Goal: Task Accomplishment & Management: Manage account settings

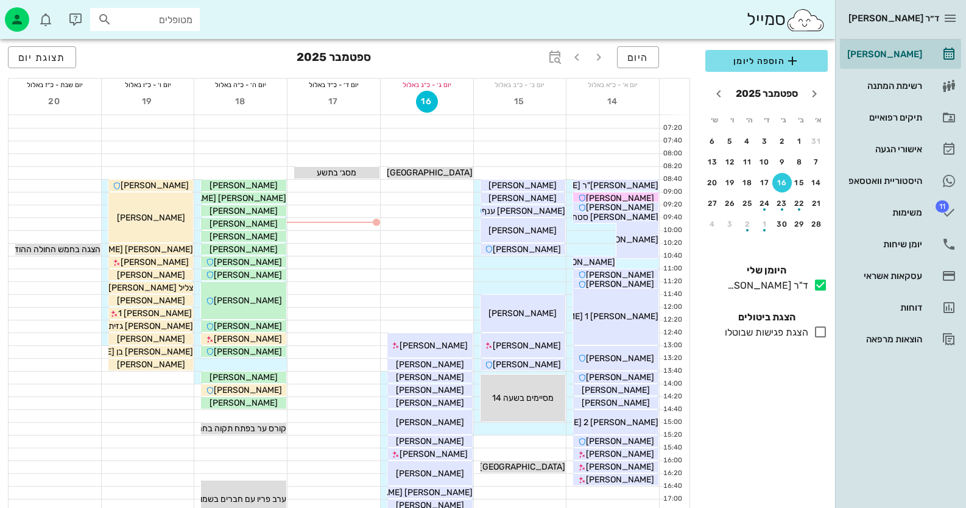
scroll to position [121, 0]
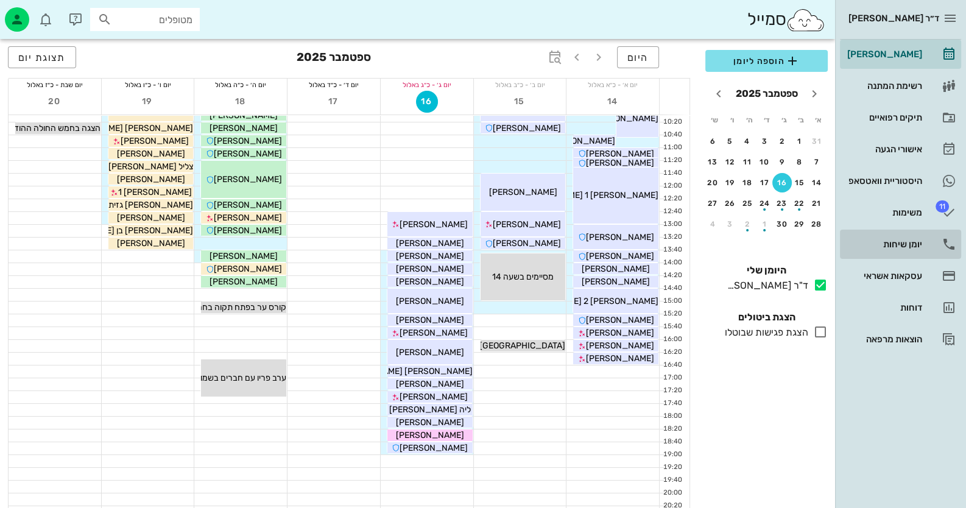
click at [914, 247] on div "יומן שיחות" at bounding box center [883, 244] width 77 height 10
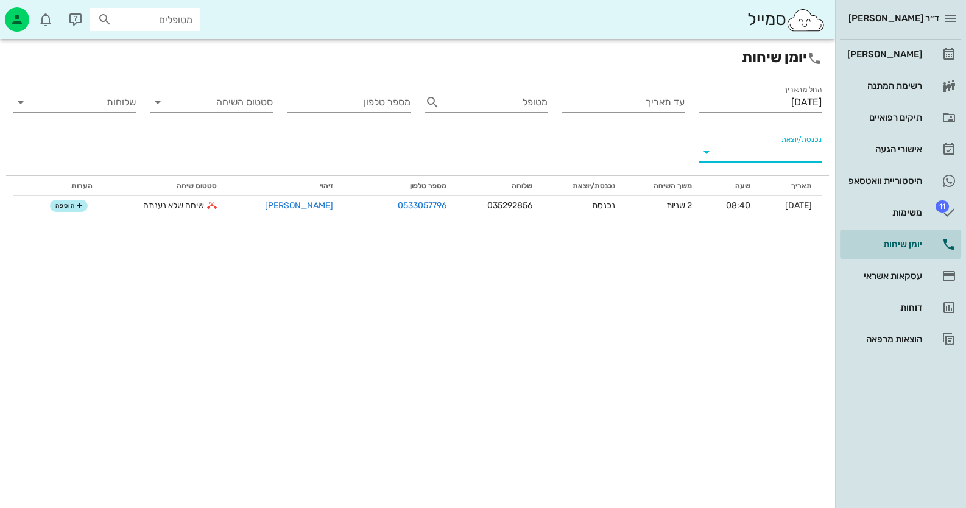
click at [789, 152] on input "נכנסת/יוצאת" at bounding box center [770, 152] width 103 height 19
click at [781, 160] on div "נכנסת" at bounding box center [782, 161] width 27 height 29
click at [804, 106] on input "[DATE]" at bounding box center [760, 102] width 122 height 19
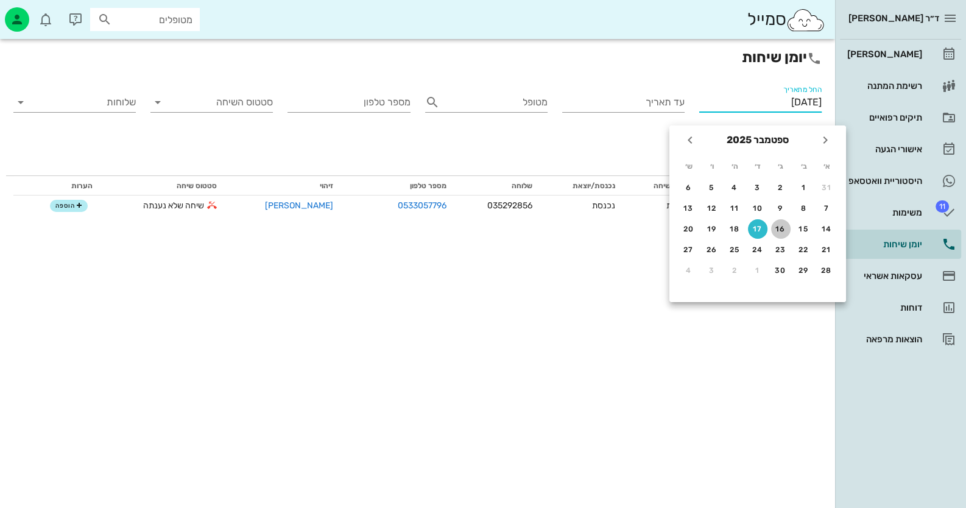
click at [782, 225] on div "16" at bounding box center [780, 229] width 19 height 9
type input "[DATE]"
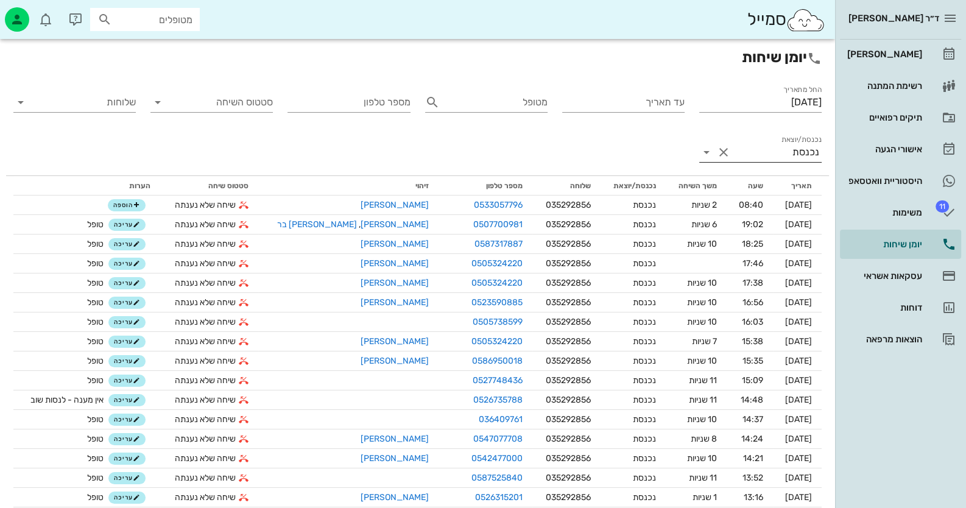
click at [803, 150] on div "נכנסת" at bounding box center [806, 152] width 27 height 11
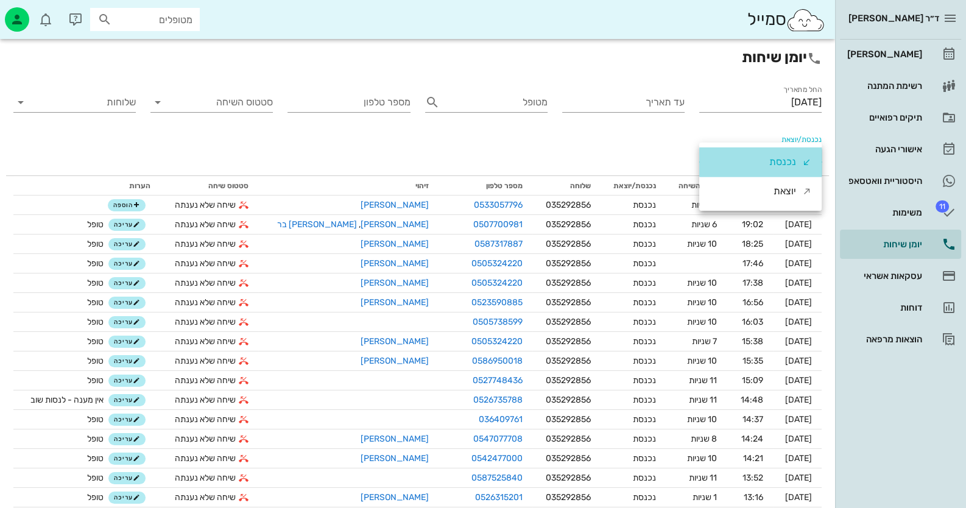
click at [782, 161] on div "נכנסת" at bounding box center [782, 161] width 27 height 29
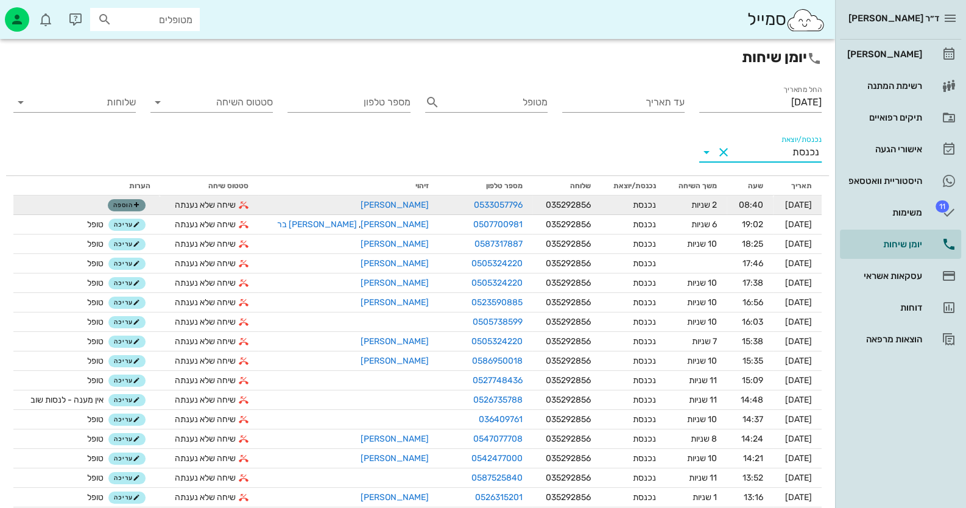
click at [136, 206] on span "הוספה" at bounding box center [126, 205] width 27 height 7
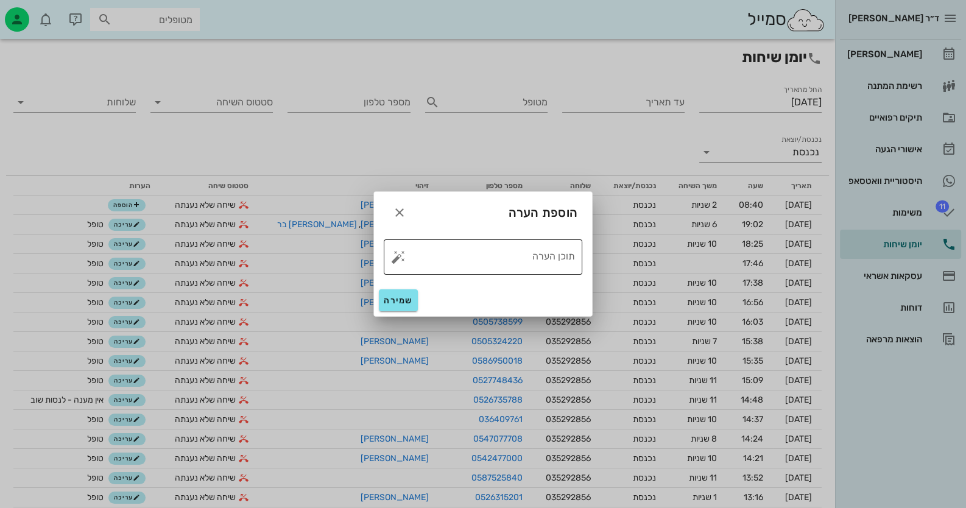
click at [396, 261] on button "button" at bounding box center [398, 257] width 15 height 15
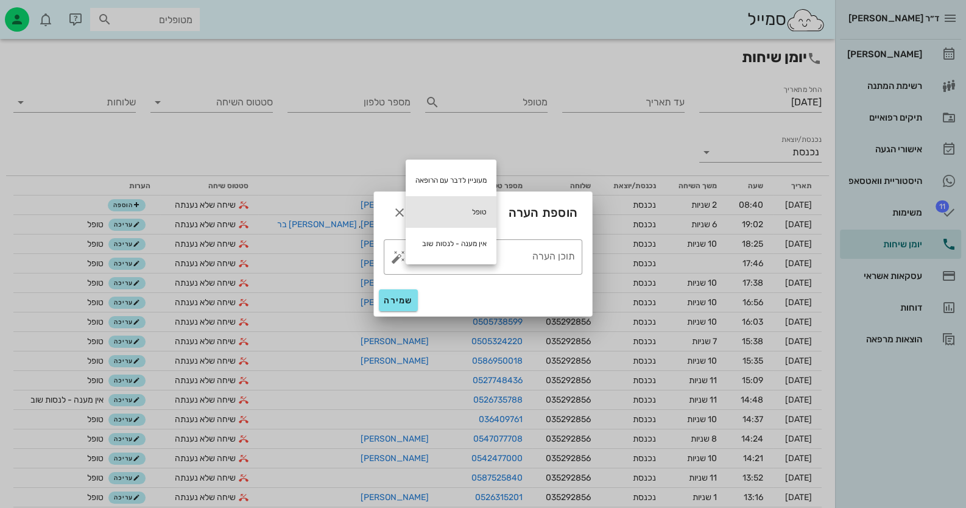
click at [472, 212] on div "טופל" at bounding box center [451, 212] width 91 height 32
type textarea "טופל"
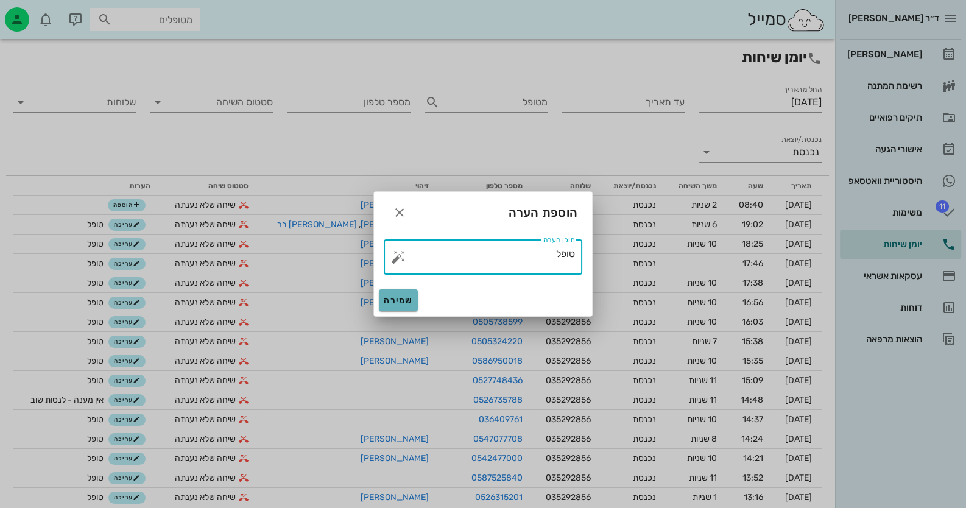
click at [394, 294] on button "שמירה" at bounding box center [398, 300] width 39 height 22
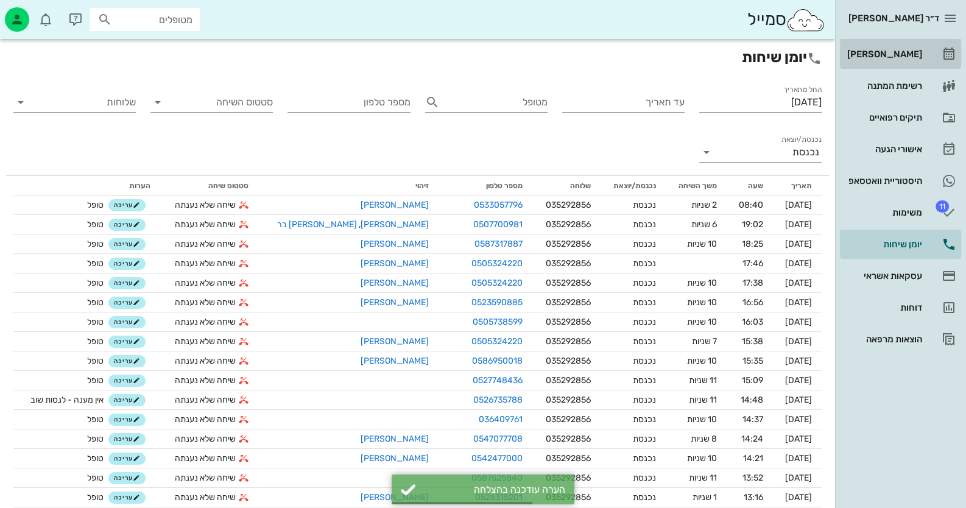
click at [916, 54] on div "[PERSON_NAME]" at bounding box center [883, 54] width 77 height 10
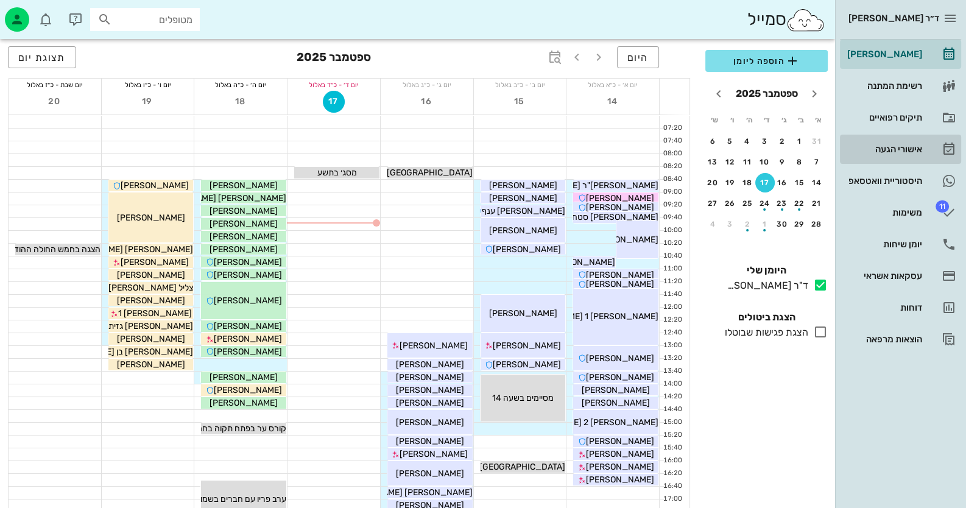
click at [917, 147] on div "אישורי הגעה" at bounding box center [883, 149] width 77 height 10
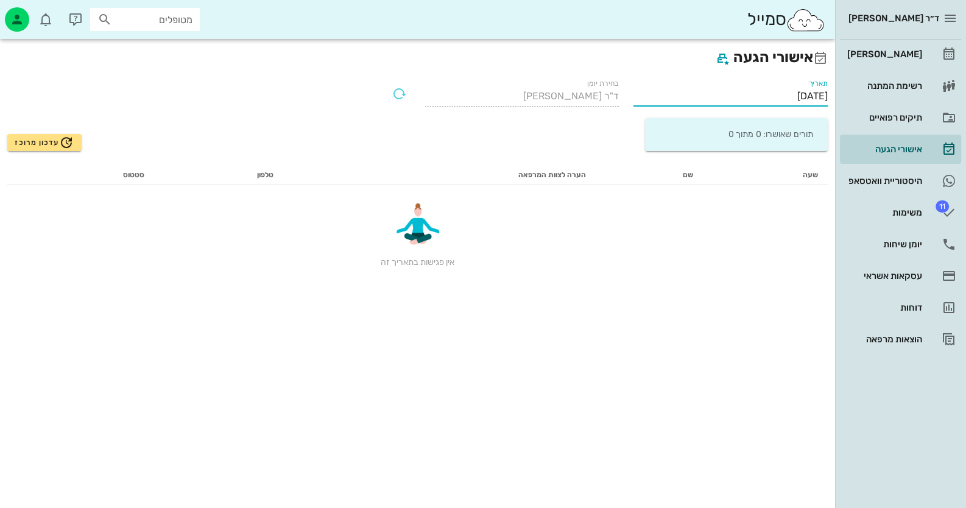
click at [787, 94] on input "[DATE]" at bounding box center [731, 96] width 194 height 19
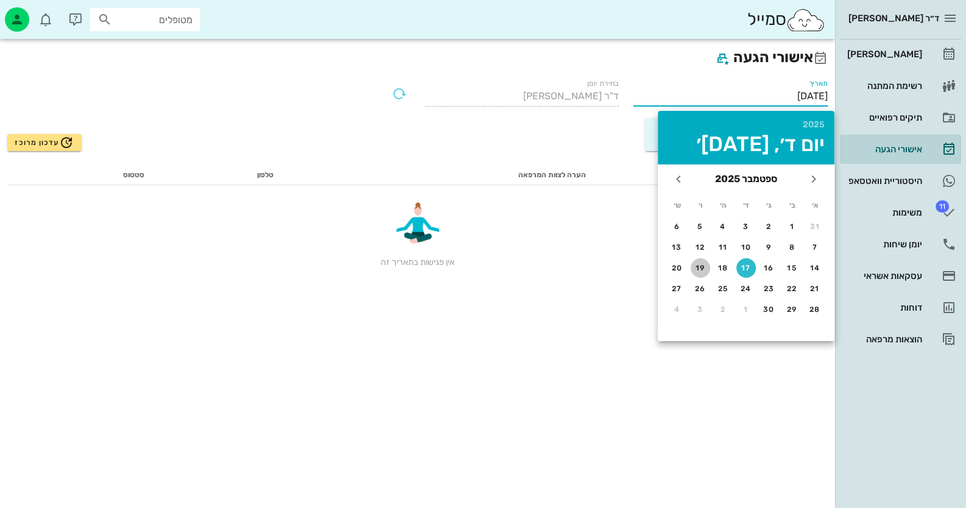
click at [701, 265] on div "19" at bounding box center [700, 268] width 19 height 9
type input "[DATE]"
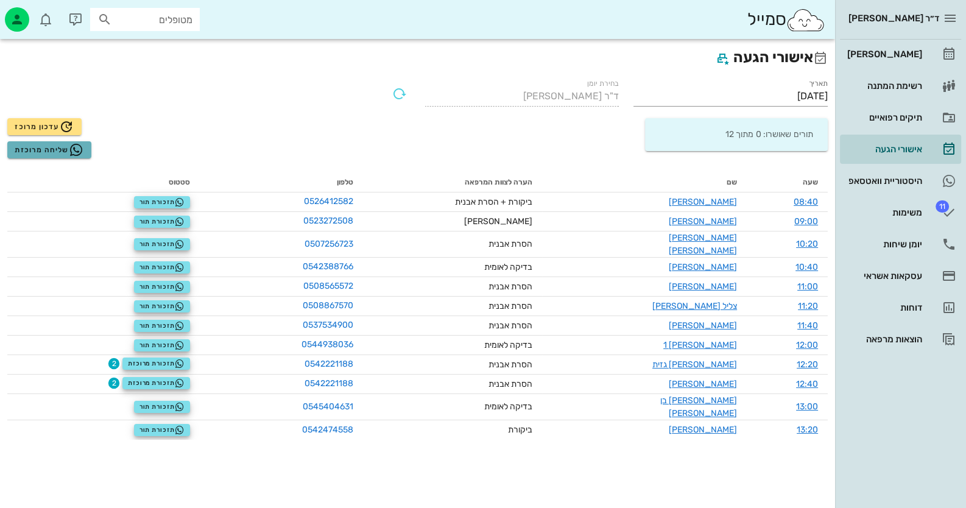
click at [52, 149] on span "שליחה מרוכזת" at bounding box center [49, 150] width 69 height 15
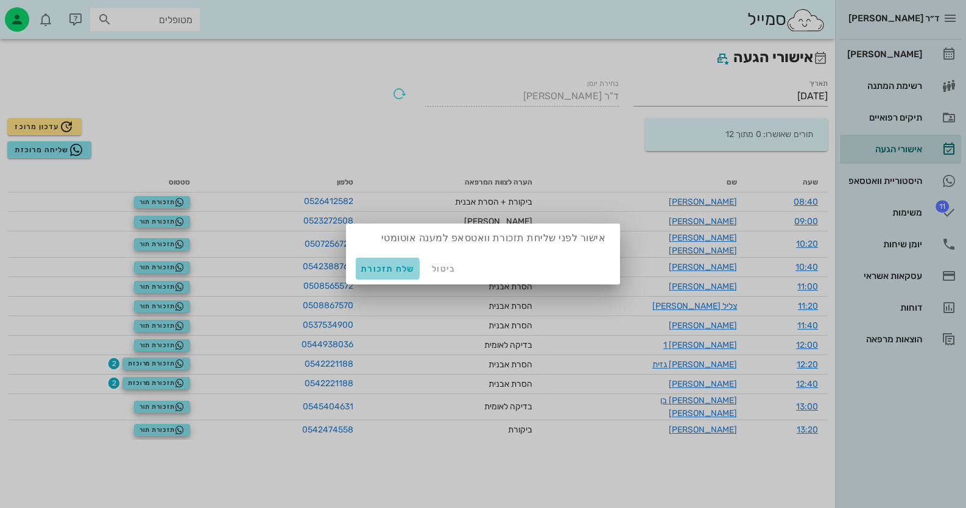
click at [401, 269] on span "שלח תזכורת" at bounding box center [388, 269] width 54 height 10
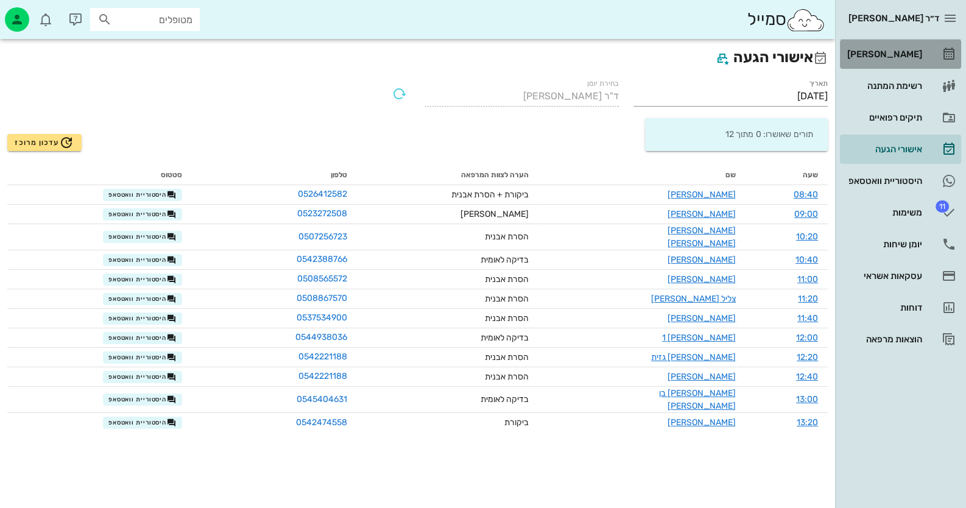
click at [916, 56] on div "[PERSON_NAME]" at bounding box center [883, 54] width 77 height 10
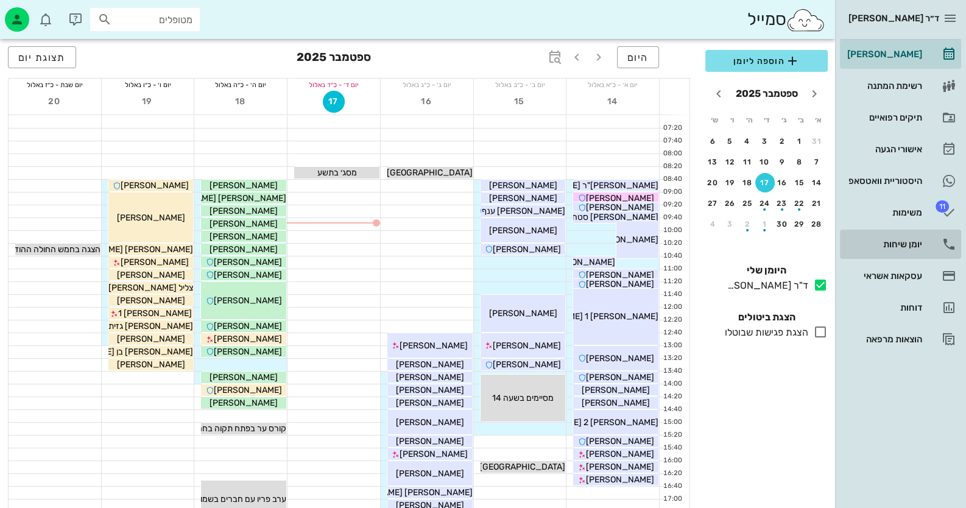
click at [881, 238] on div "יומן שיחות" at bounding box center [883, 244] width 77 height 19
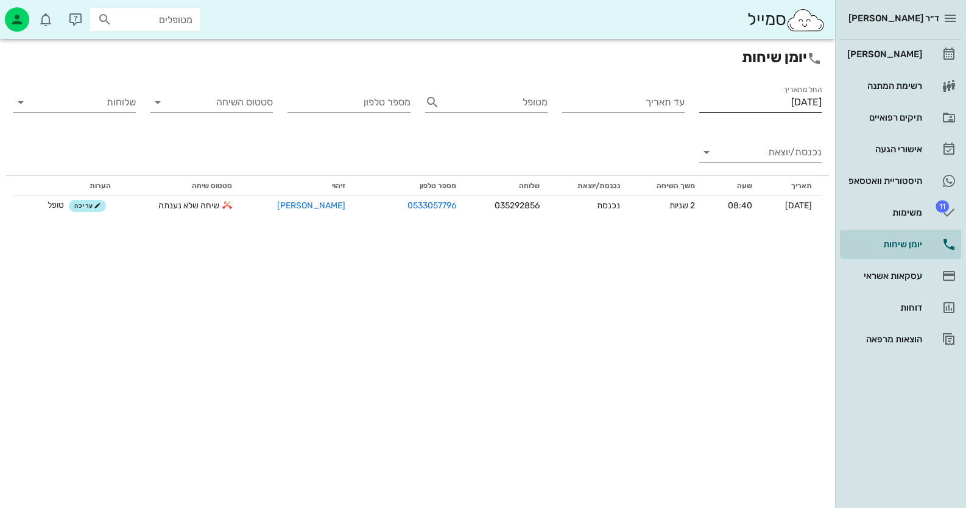
click at [795, 103] on input "[DATE]" at bounding box center [760, 102] width 122 height 19
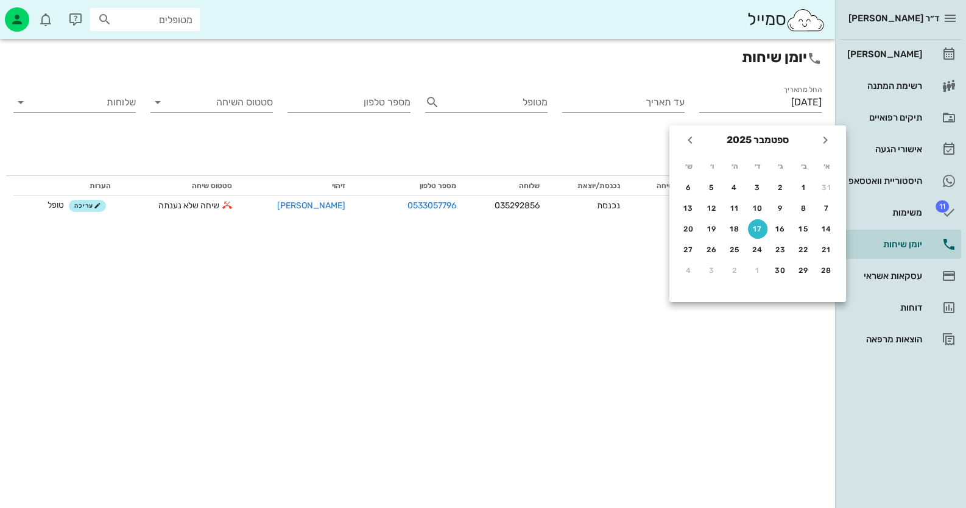
click at [638, 293] on div "יומן שיחות החל מתאריך [DATE] עד תאריך מטופל מספר טלפון סטטוס השיחה שלוחות נכנסת…" at bounding box center [417, 273] width 835 height 469
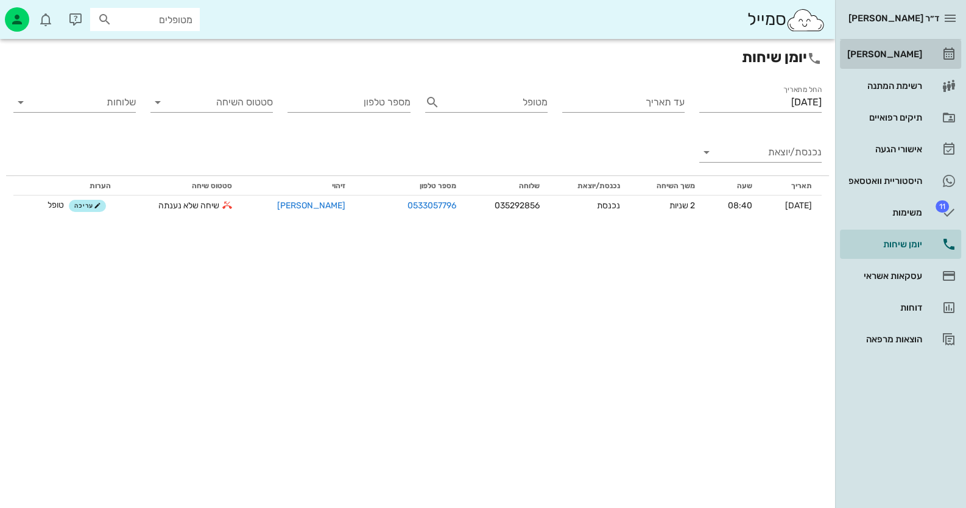
click at [905, 57] on div "[PERSON_NAME]" at bounding box center [883, 54] width 77 height 10
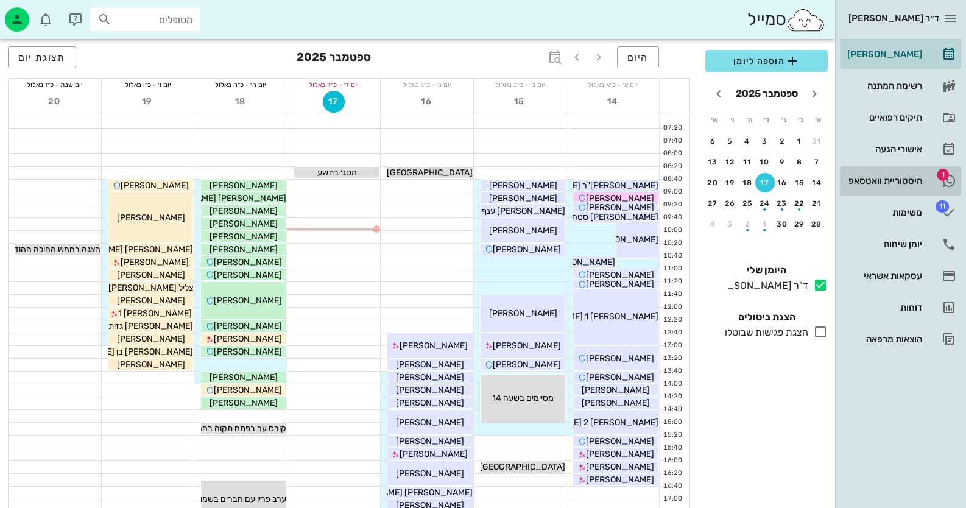
click at [911, 185] on div "היסטוריית וואטסאפ" at bounding box center [883, 181] width 77 height 10
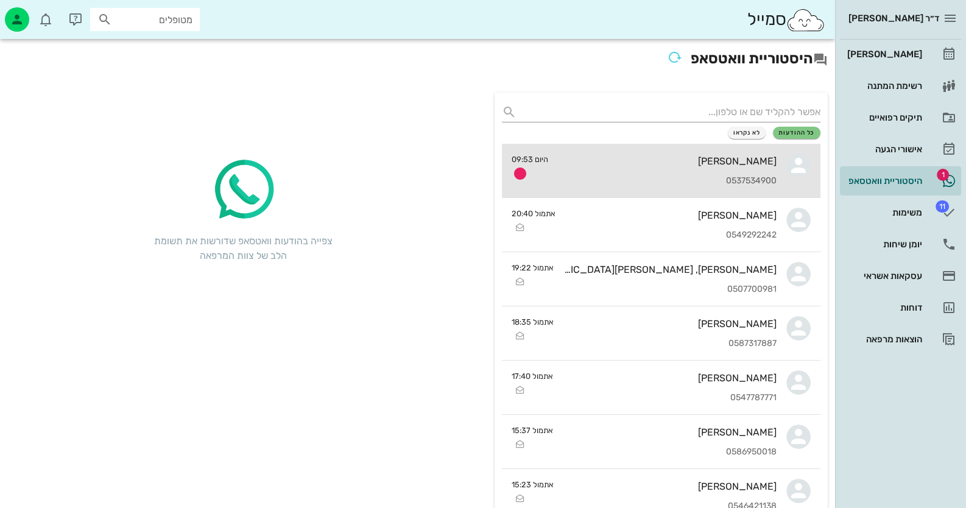
click at [701, 169] on div "[PERSON_NAME] 0537534900" at bounding box center [667, 171] width 219 height 54
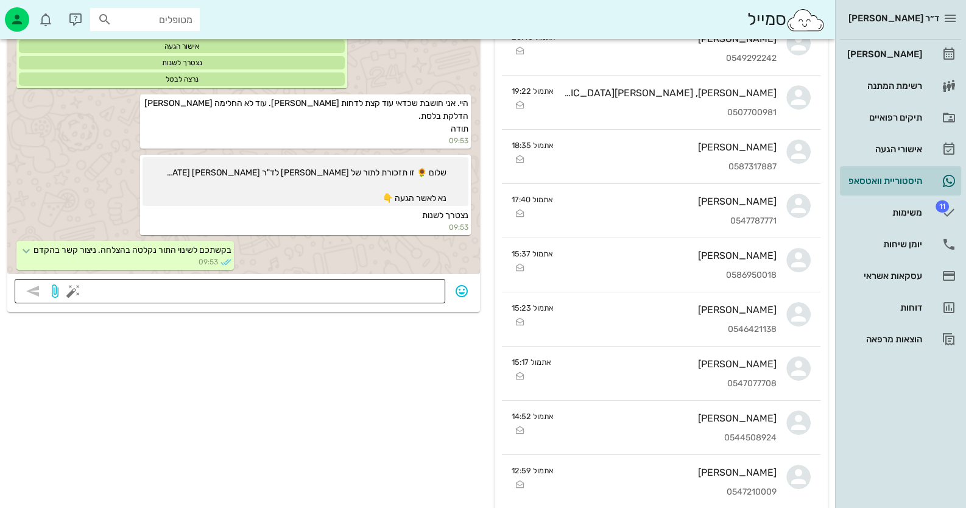
scroll to position [183, 0]
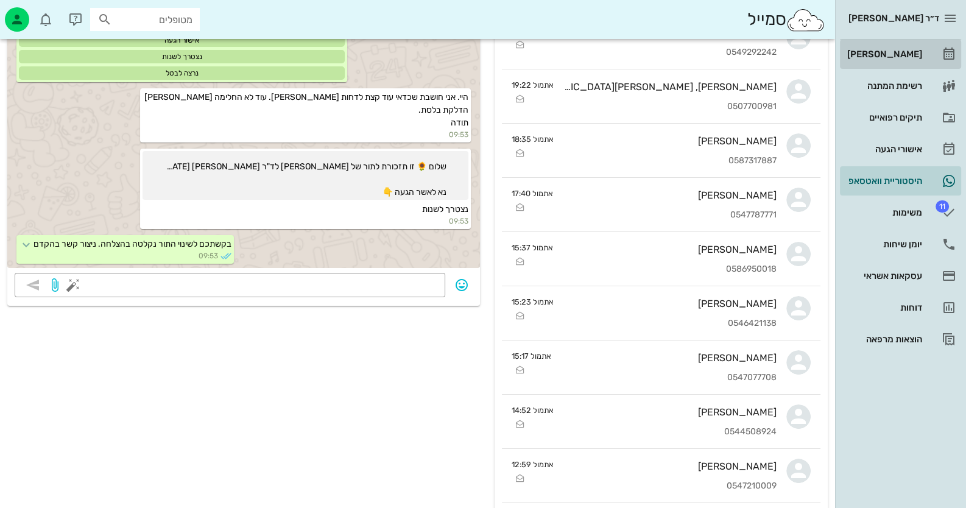
click at [902, 40] on link "[PERSON_NAME]" at bounding box center [900, 54] width 121 height 29
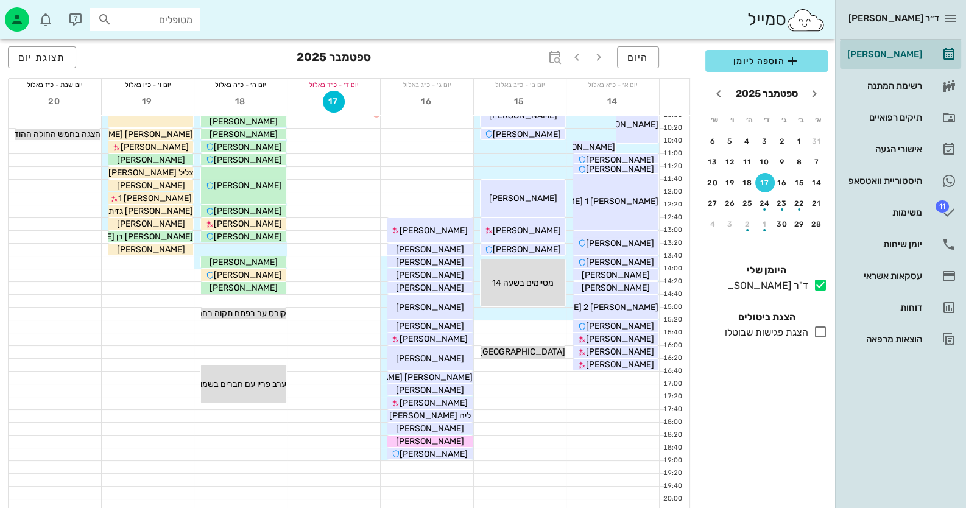
scroll to position [121, 0]
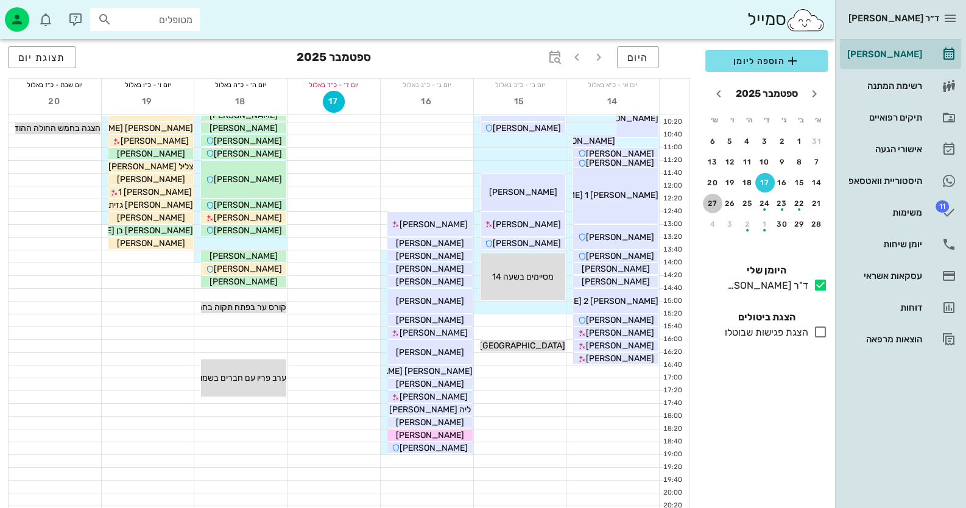
click at [712, 199] on div "27" at bounding box center [712, 203] width 19 height 9
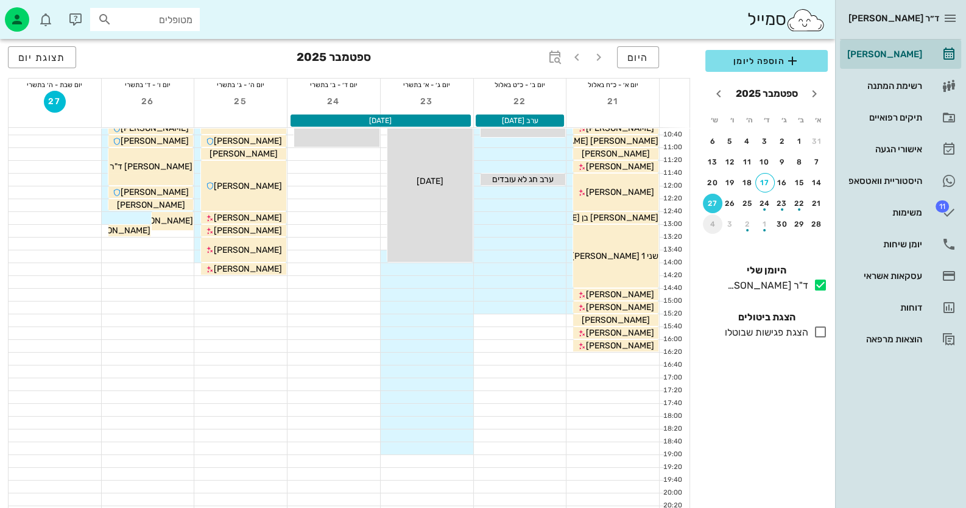
click at [708, 224] on div "4" at bounding box center [712, 224] width 19 height 9
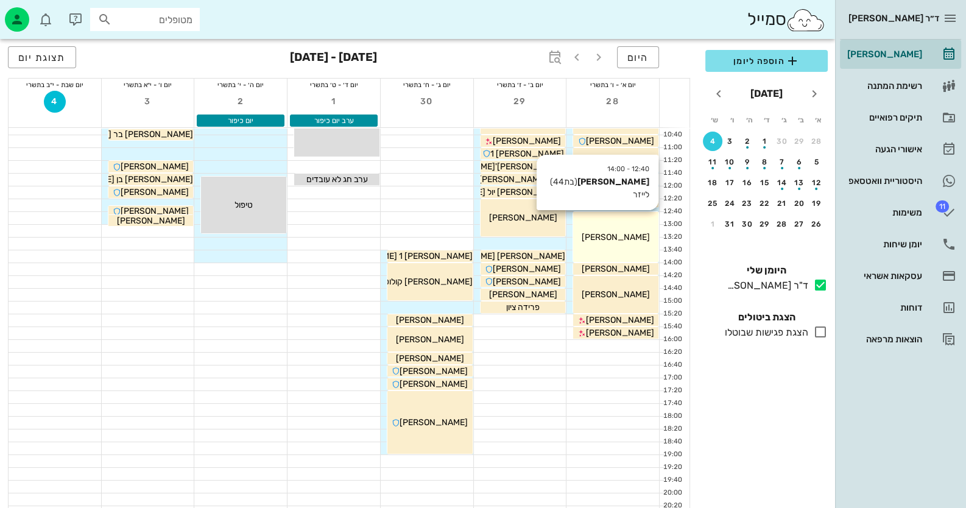
scroll to position [60, 0]
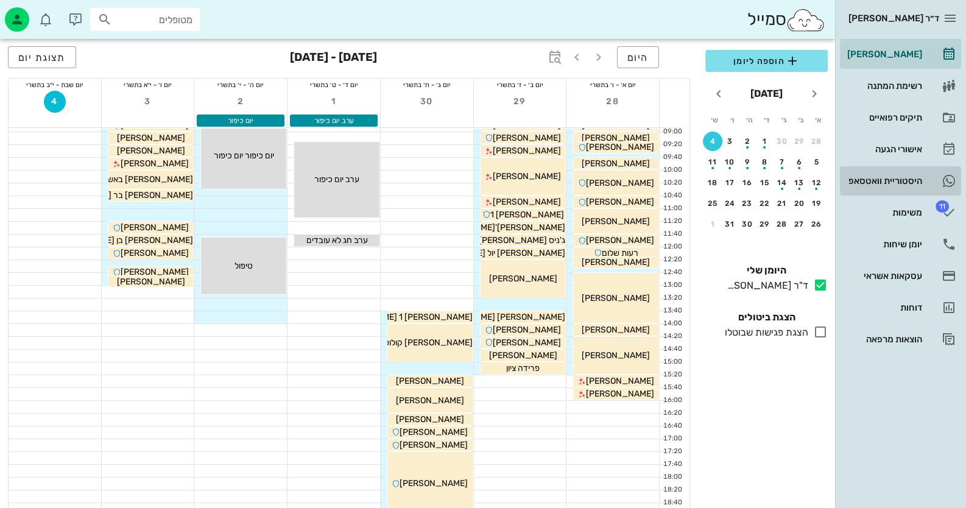
click at [902, 176] on div "היסטוריית וואטסאפ" at bounding box center [883, 181] width 77 height 10
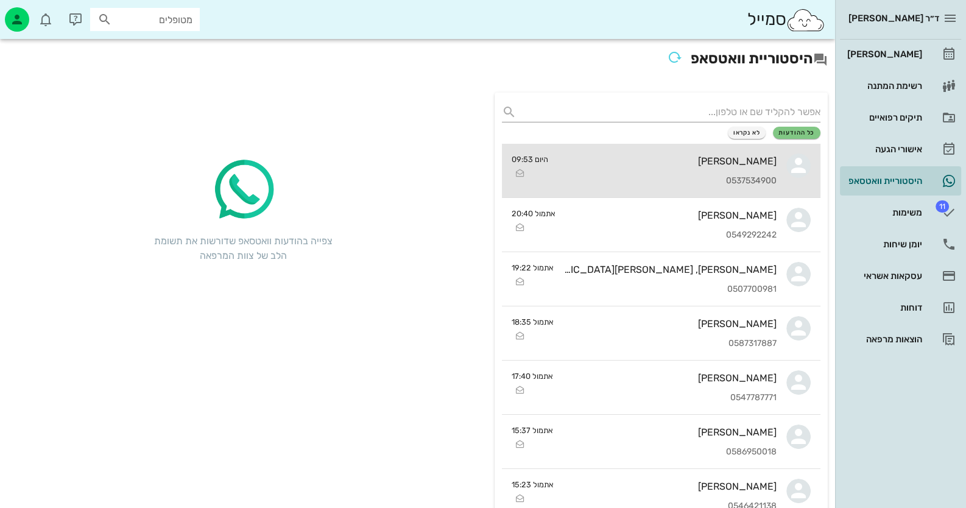
click at [670, 171] on div "[PERSON_NAME] 0537534900" at bounding box center [667, 171] width 219 height 54
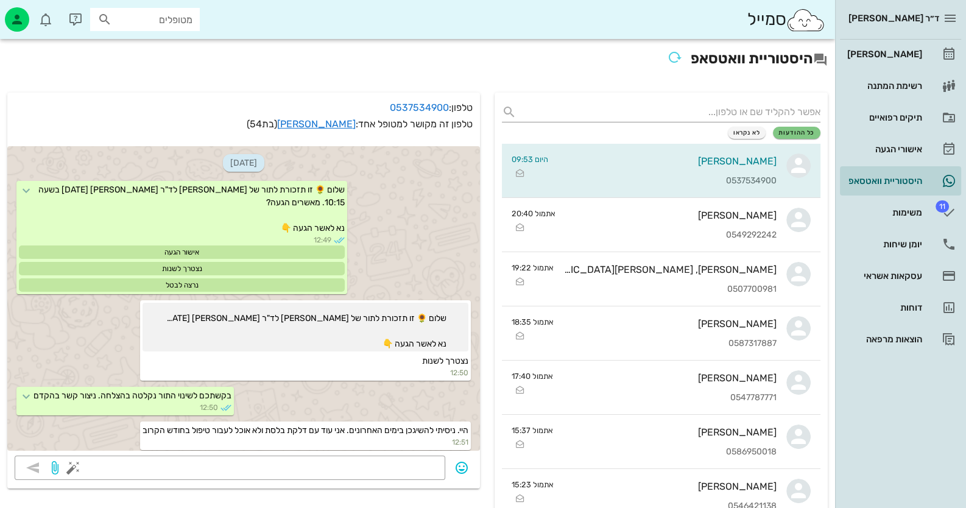
scroll to position [492, 0]
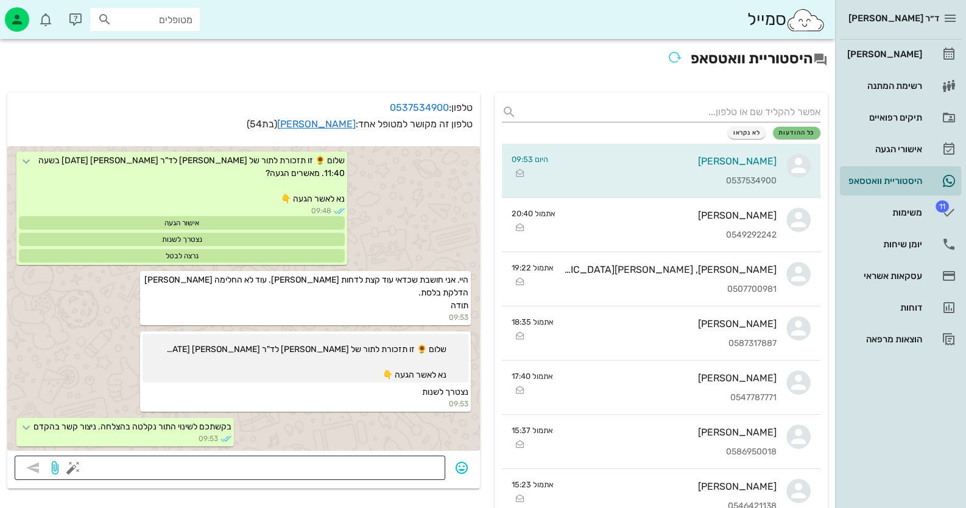
click at [291, 473] on textarea at bounding box center [257, 468] width 362 height 19
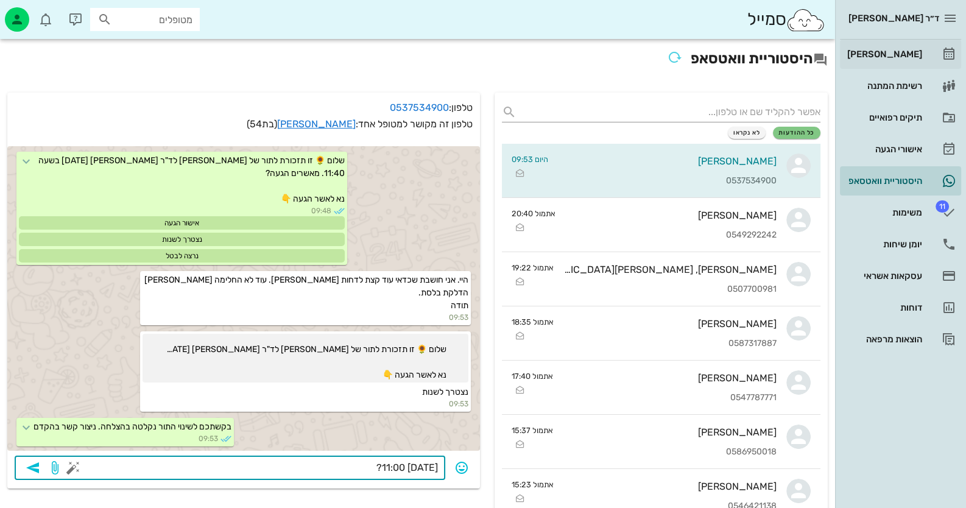
type textarea "[DATE] 11:00?"
click at [900, 46] on div "[PERSON_NAME]" at bounding box center [883, 53] width 77 height 19
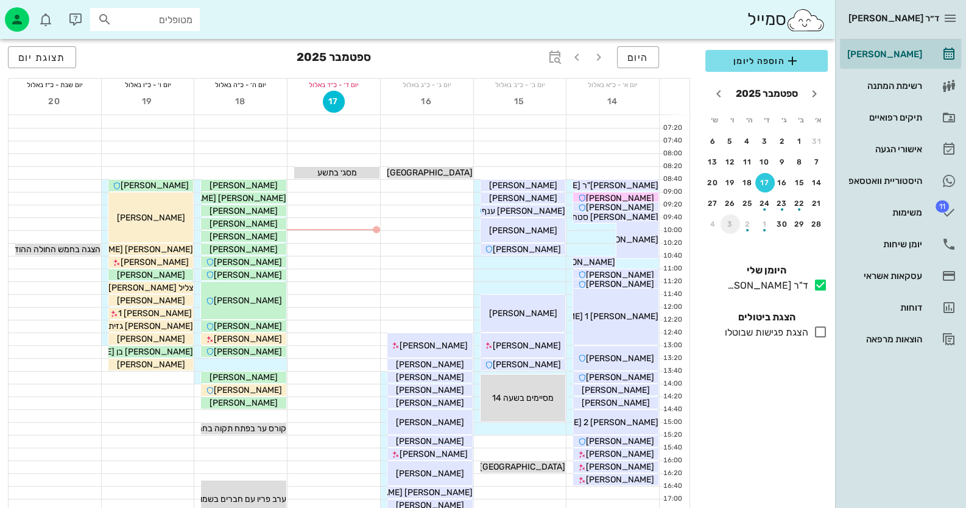
click at [729, 224] on div "3" at bounding box center [730, 224] width 19 height 9
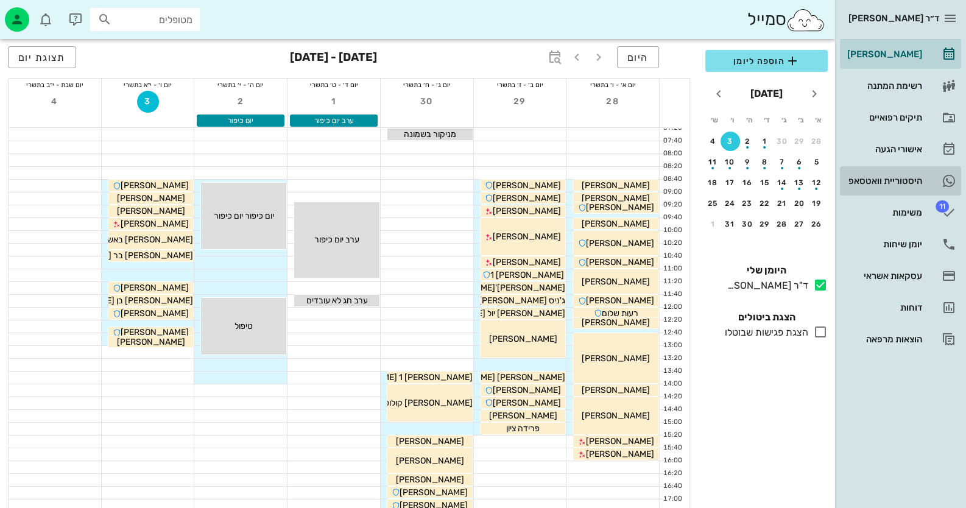
click at [905, 179] on div "היסטוריית וואטסאפ" at bounding box center [883, 181] width 77 height 10
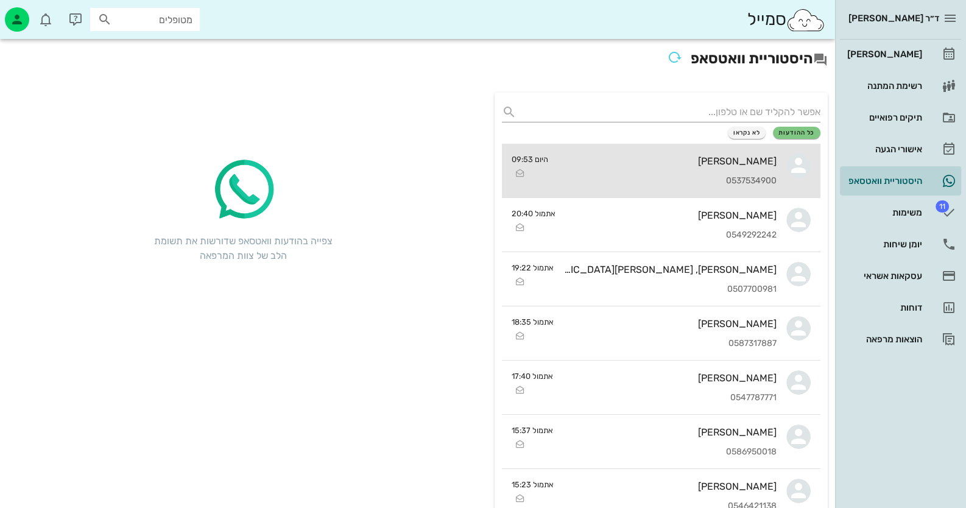
click at [739, 157] on div "[PERSON_NAME]" at bounding box center [667, 161] width 219 height 12
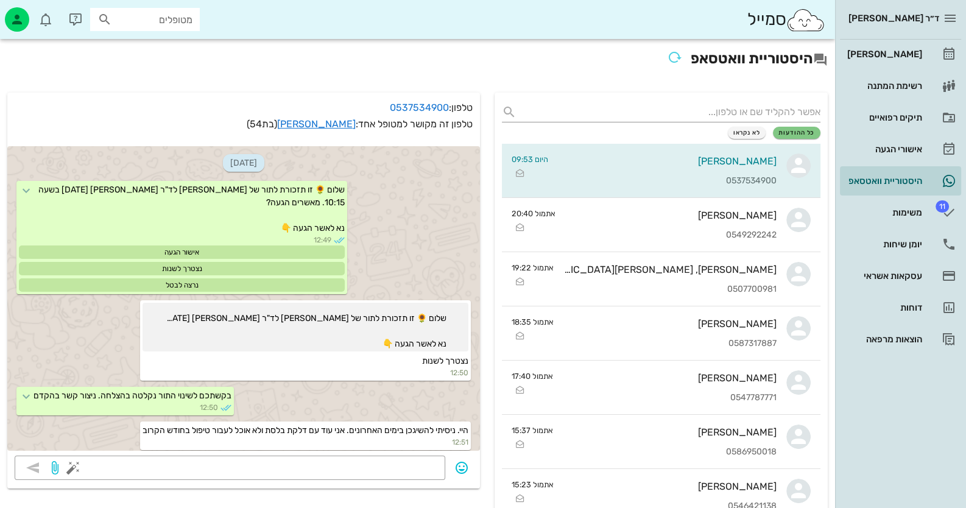
scroll to position [492, 0]
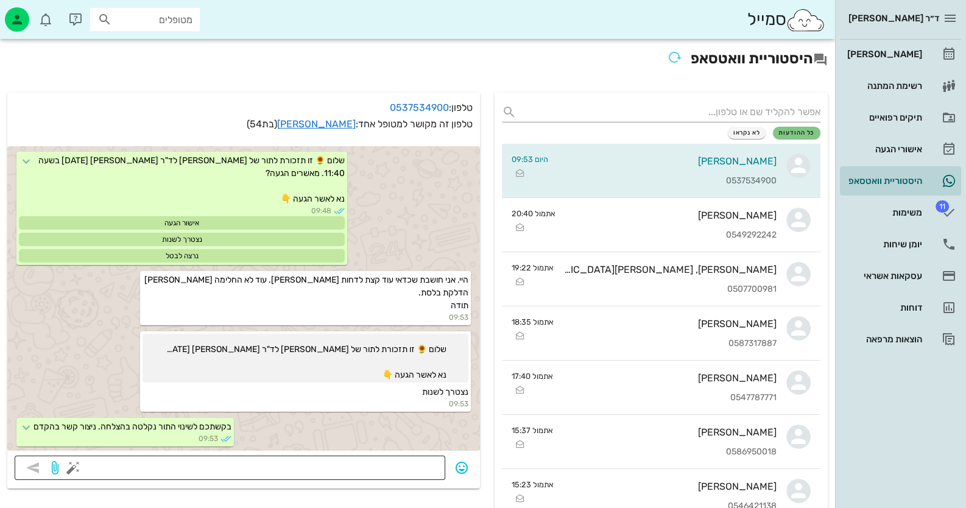
click at [345, 468] on textarea at bounding box center [257, 468] width 362 height 19
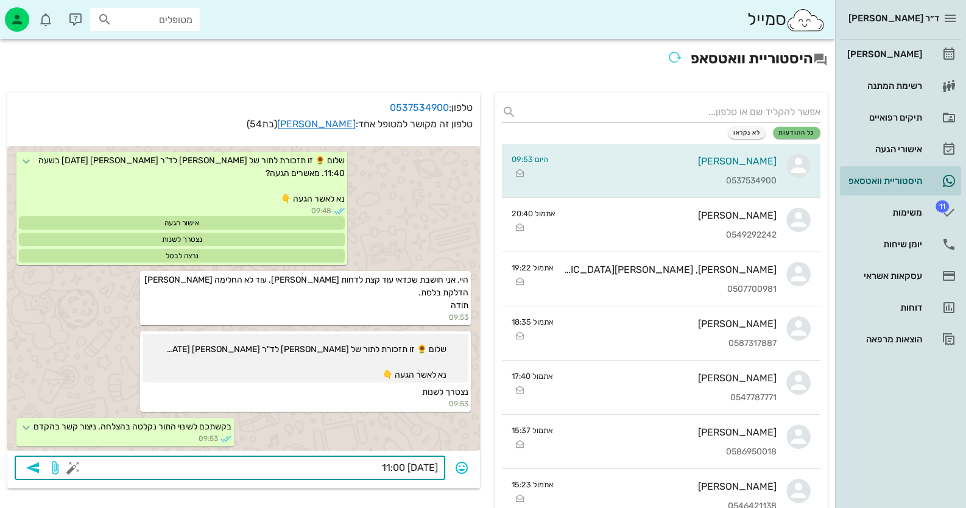
type textarea "[DATE] 11:00?"
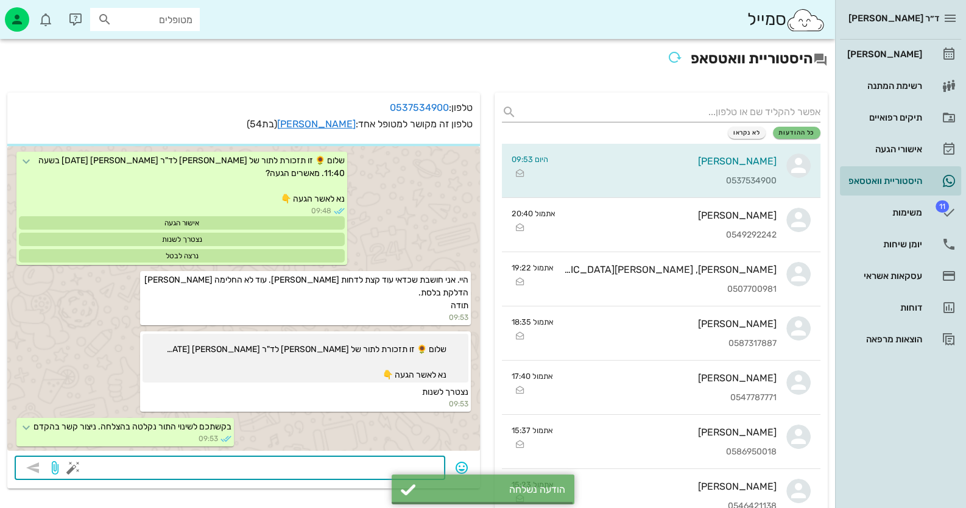
scroll to position [527, 0]
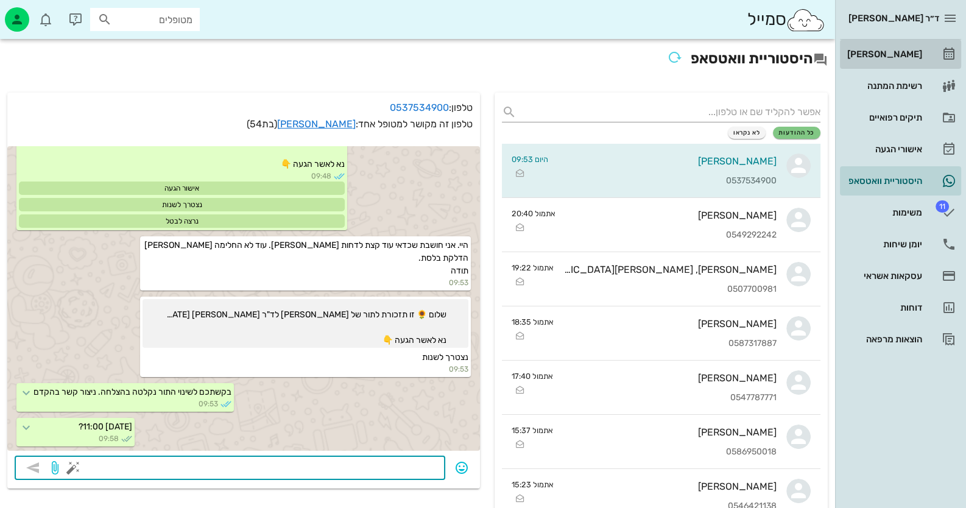
click at [921, 58] on div "[PERSON_NAME]" at bounding box center [883, 54] width 77 height 10
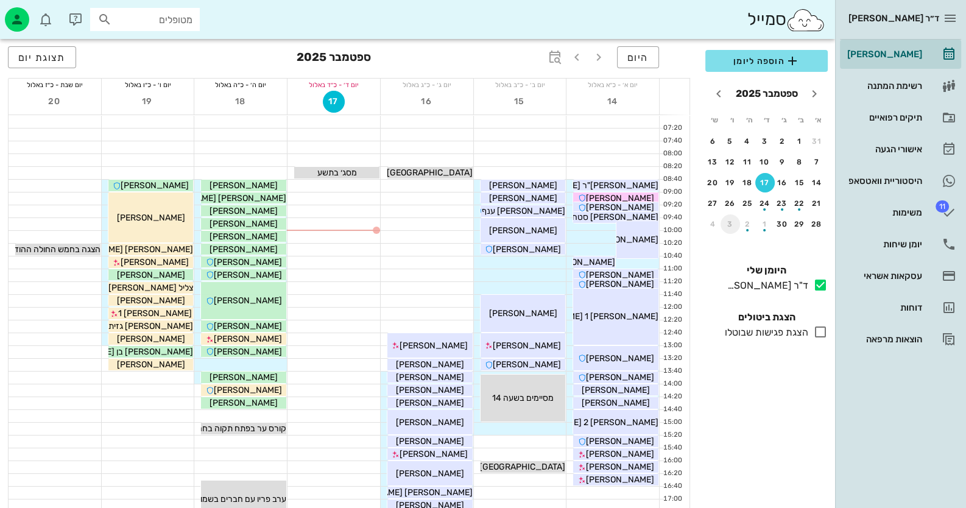
click at [727, 226] on div "3" at bounding box center [730, 224] width 19 height 9
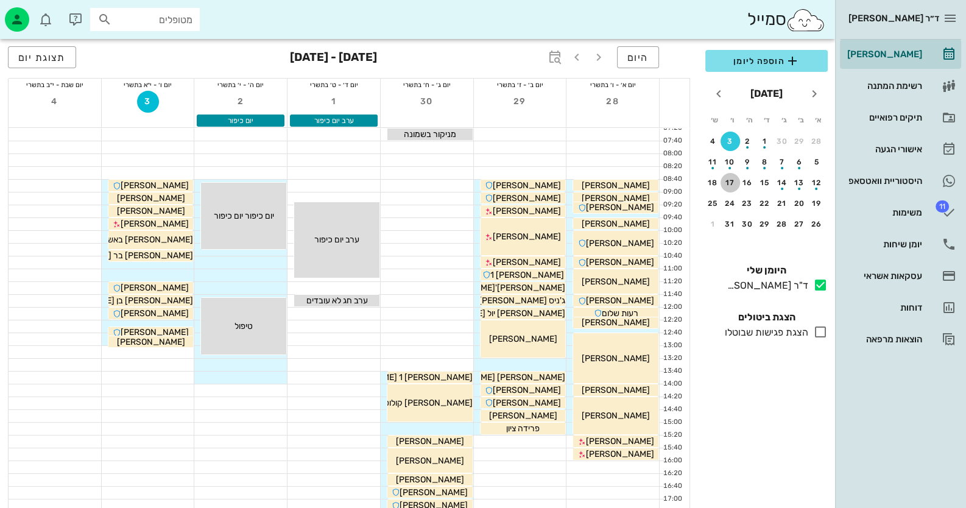
click at [734, 180] on div "17" at bounding box center [730, 182] width 19 height 9
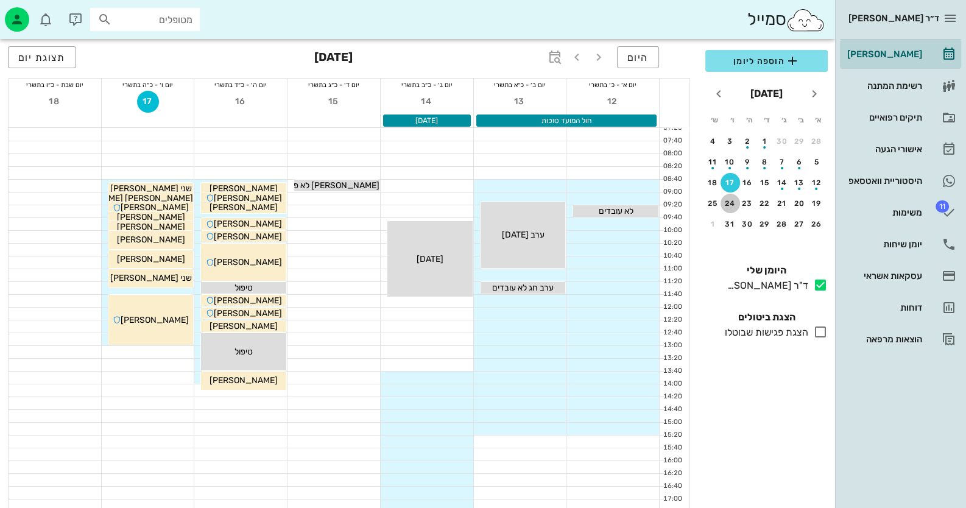
click at [731, 200] on div "24" at bounding box center [730, 203] width 19 height 9
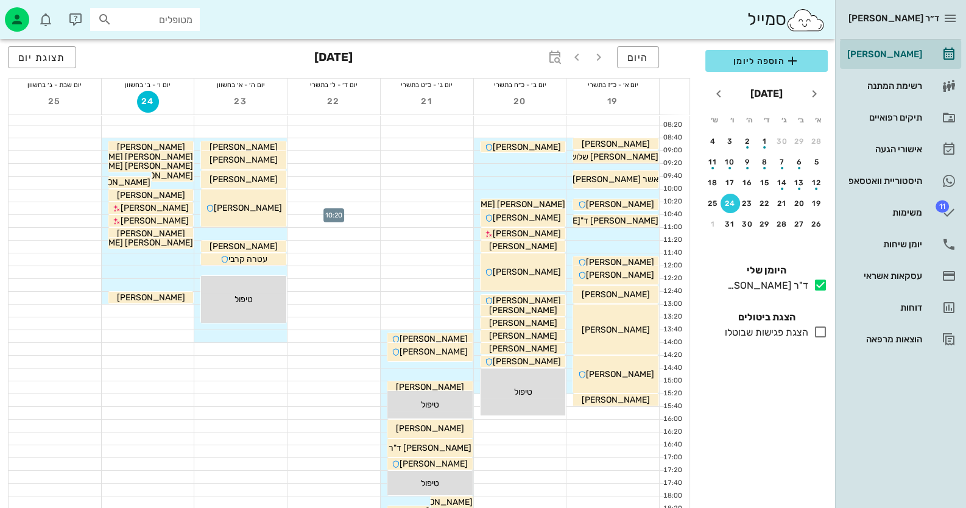
scroll to position [60, 0]
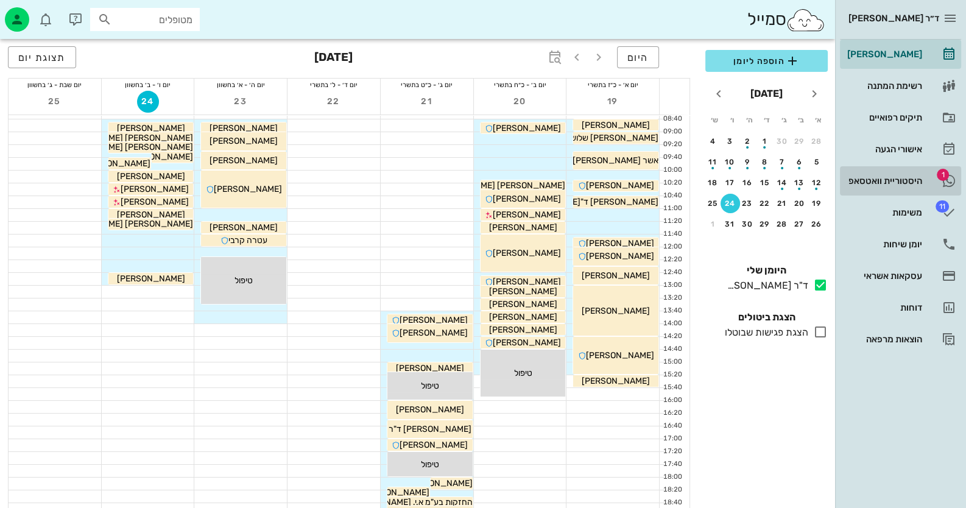
click at [913, 178] on div "היסטוריית וואטסאפ" at bounding box center [883, 181] width 77 height 10
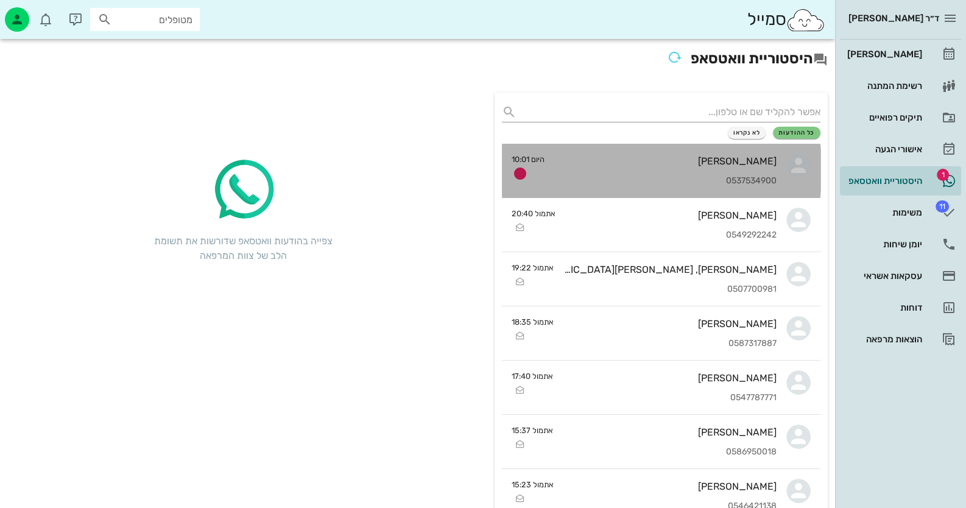
click at [666, 164] on div "[PERSON_NAME]" at bounding box center [665, 161] width 222 height 12
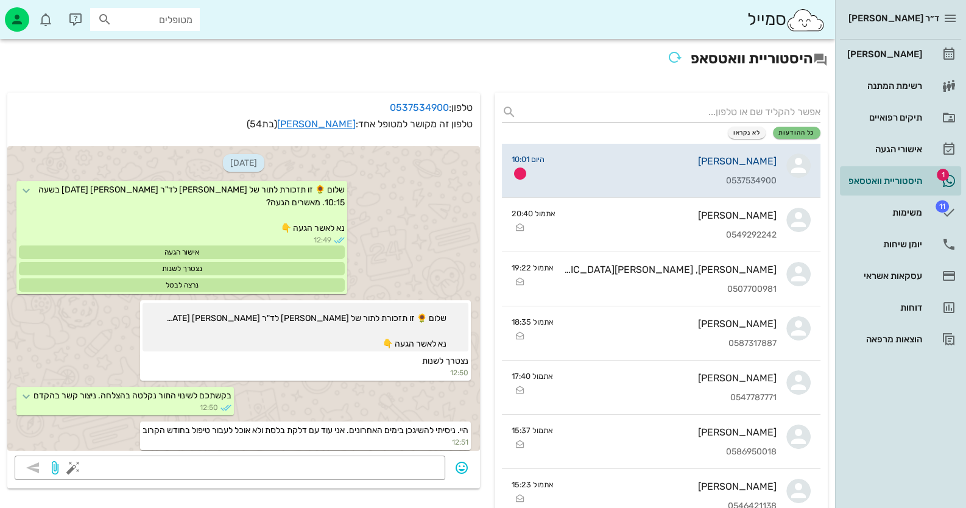
scroll to position [562, 0]
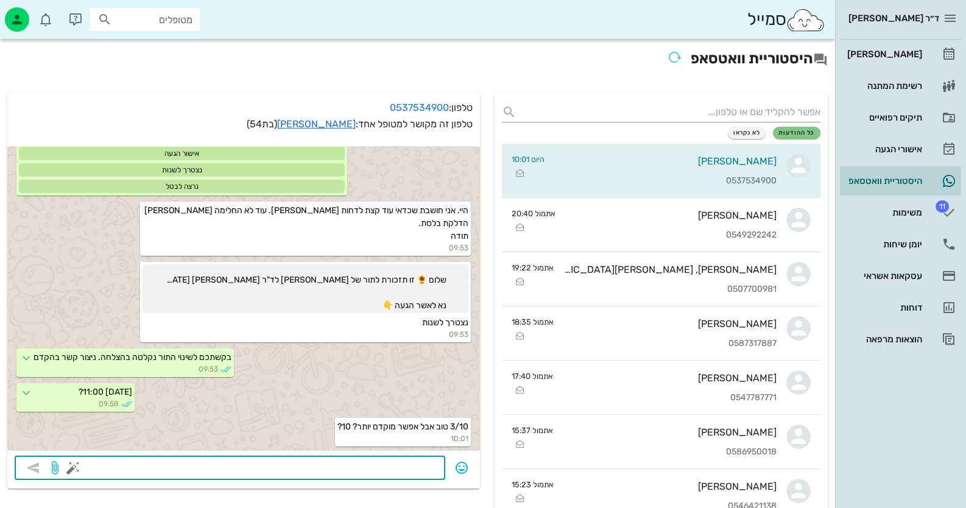
click at [390, 465] on textarea at bounding box center [257, 468] width 362 height 19
type textarea "זו השעה היחידה שפנויה אותו יום, הבא בתור זה ב 24/10 ב 11:40"
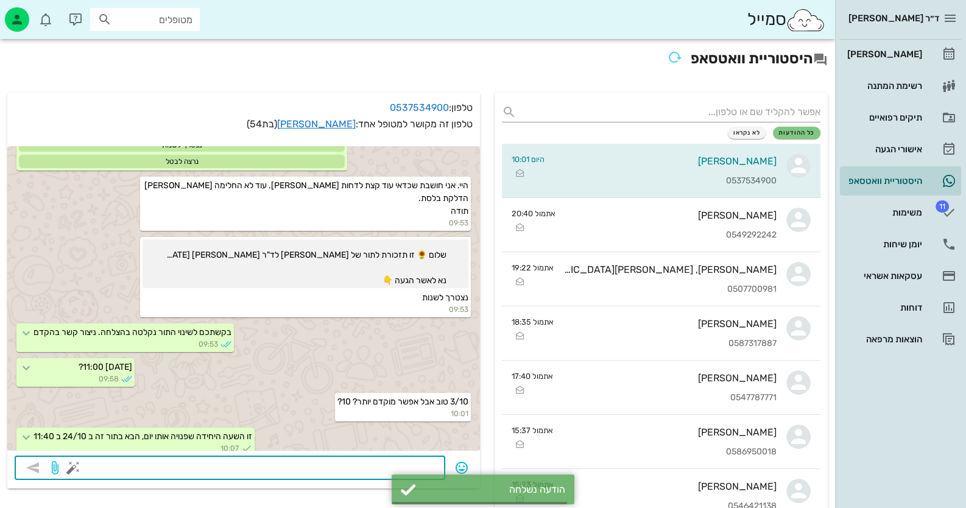
scroll to position [596, 0]
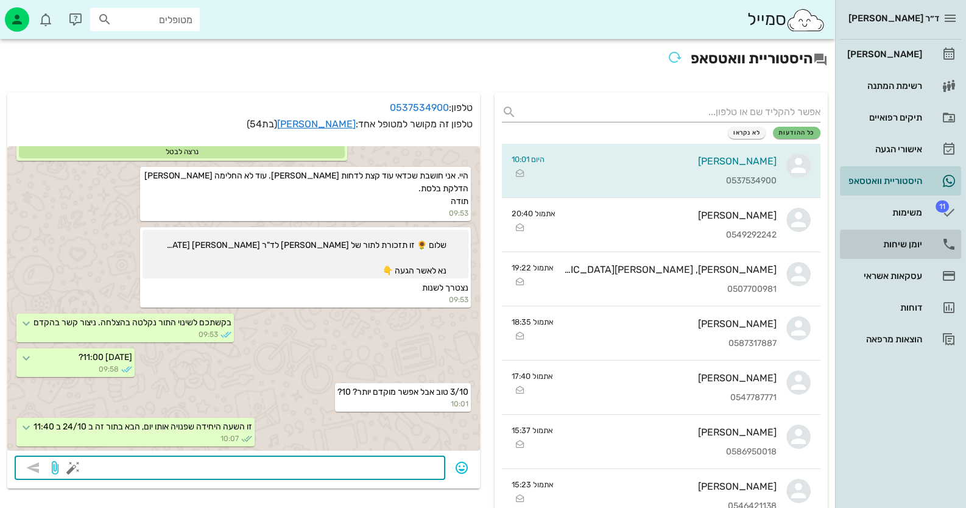
click at [880, 242] on div "יומן שיחות" at bounding box center [883, 244] width 77 height 10
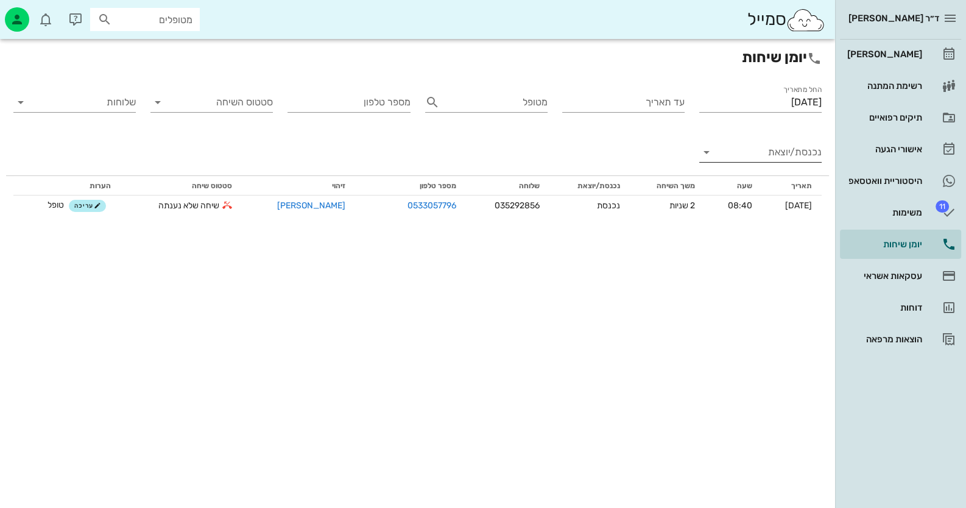
click at [799, 147] on input "נכנסת/יוצאת" at bounding box center [770, 152] width 103 height 19
click at [796, 157] on div "נכנסת" at bounding box center [790, 161] width 43 height 29
click at [895, 174] on div "היסטוריית וואטסאפ" at bounding box center [883, 180] width 77 height 19
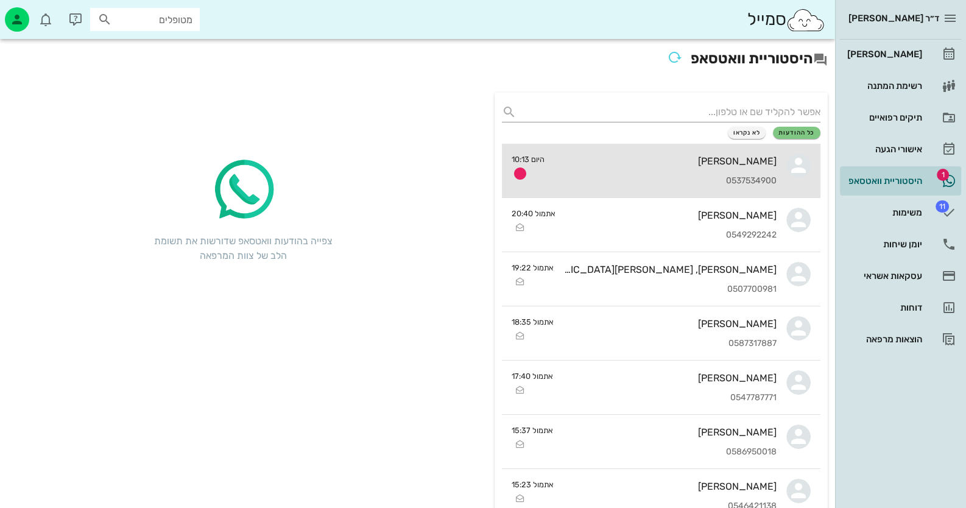
click at [706, 186] on div "[PERSON_NAME] 0537534900" at bounding box center [665, 171] width 222 height 54
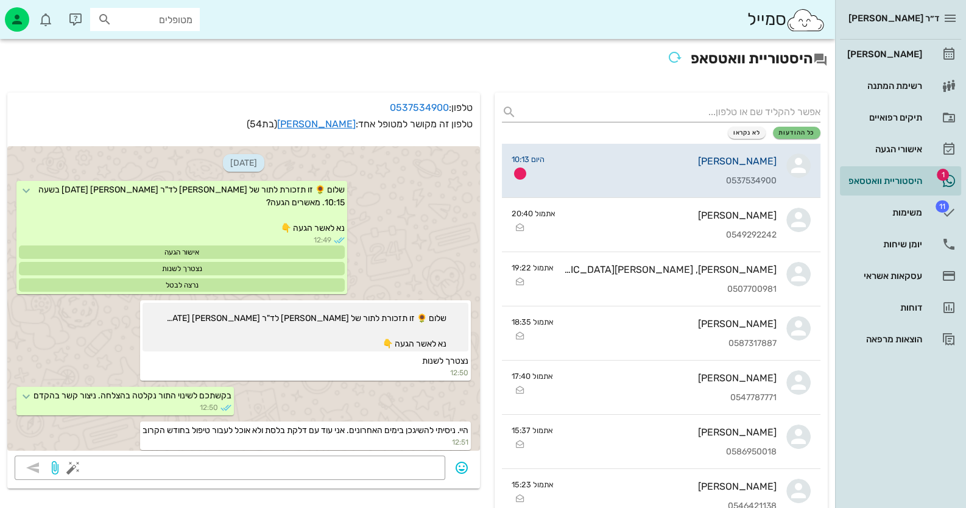
scroll to position [657, 0]
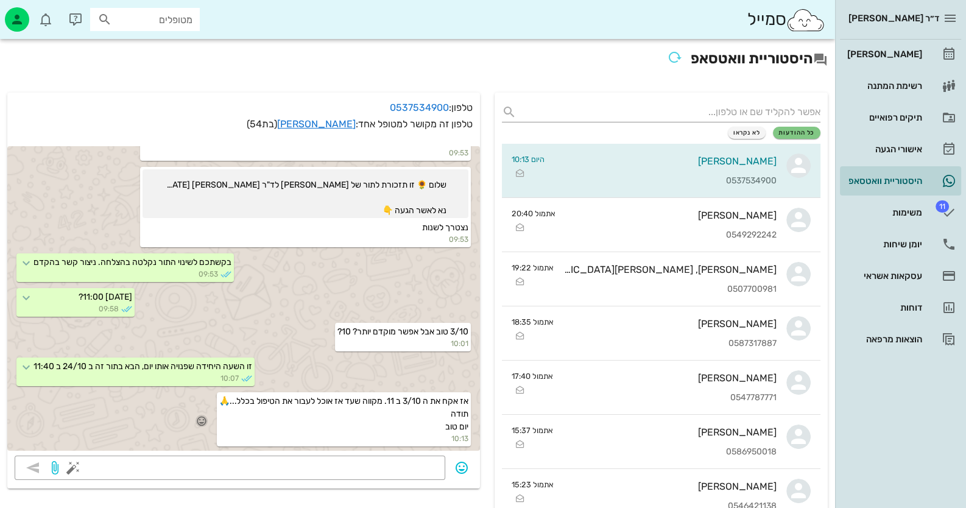
click at [196, 420] on icon "button" at bounding box center [201, 420] width 11 height 11
click at [74, 403] on div "🙏" at bounding box center [75, 403] width 22 height 23
click at [889, 58] on div "[PERSON_NAME]" at bounding box center [883, 54] width 77 height 10
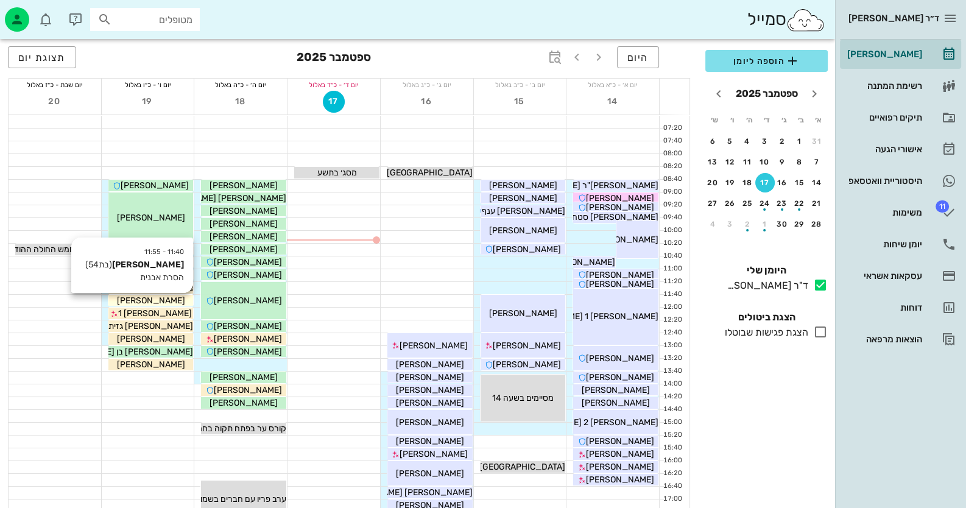
click at [175, 298] on div "[PERSON_NAME]" at bounding box center [150, 300] width 85 height 13
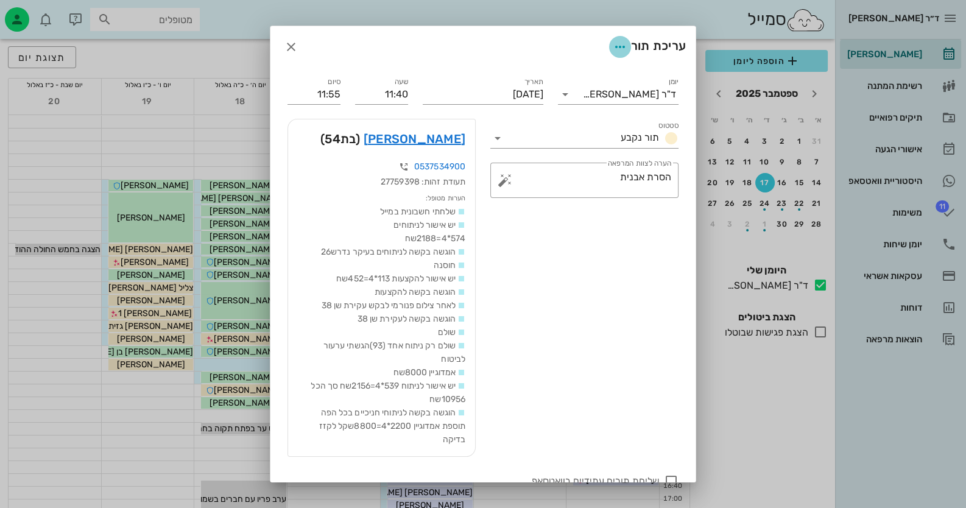
click at [621, 46] on icon "button" at bounding box center [620, 47] width 15 height 15
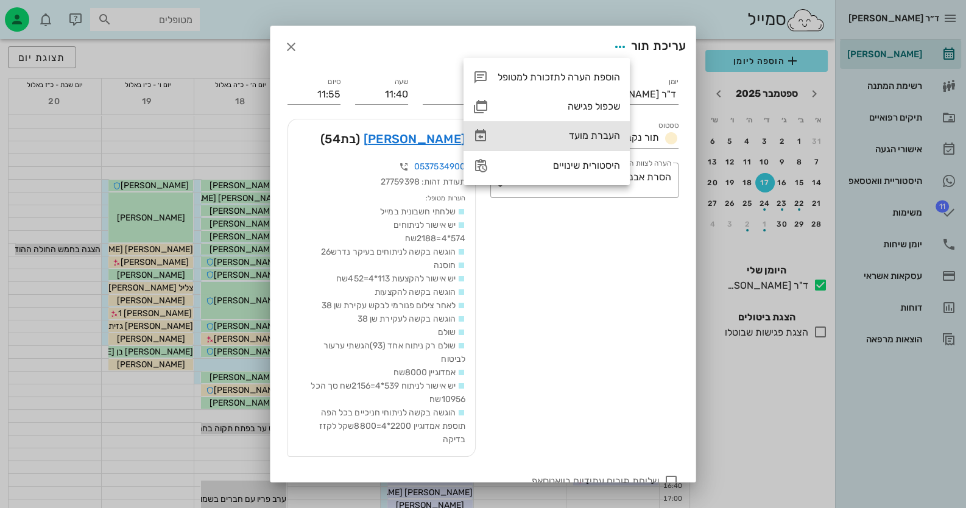
click at [580, 133] on div "העברת מועד" at bounding box center [559, 136] width 122 height 12
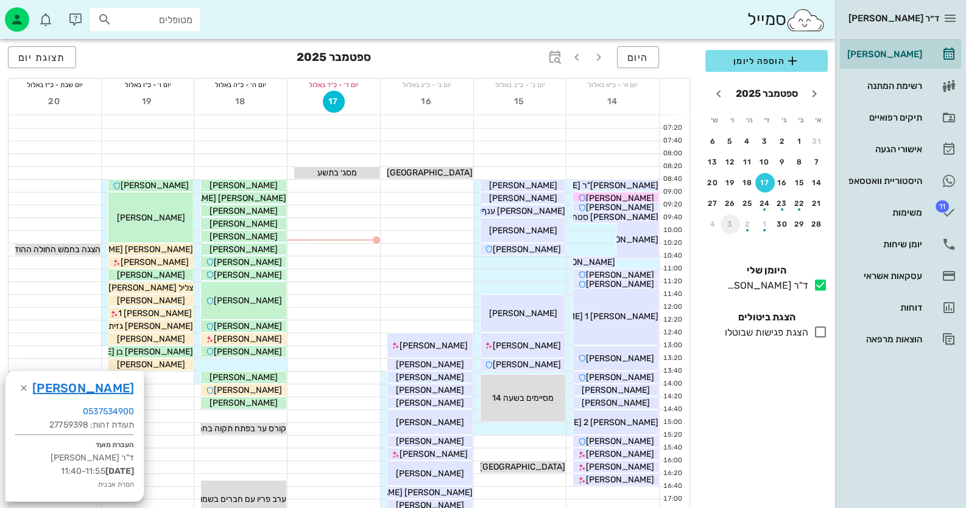
click at [731, 224] on div "3" at bounding box center [730, 224] width 19 height 9
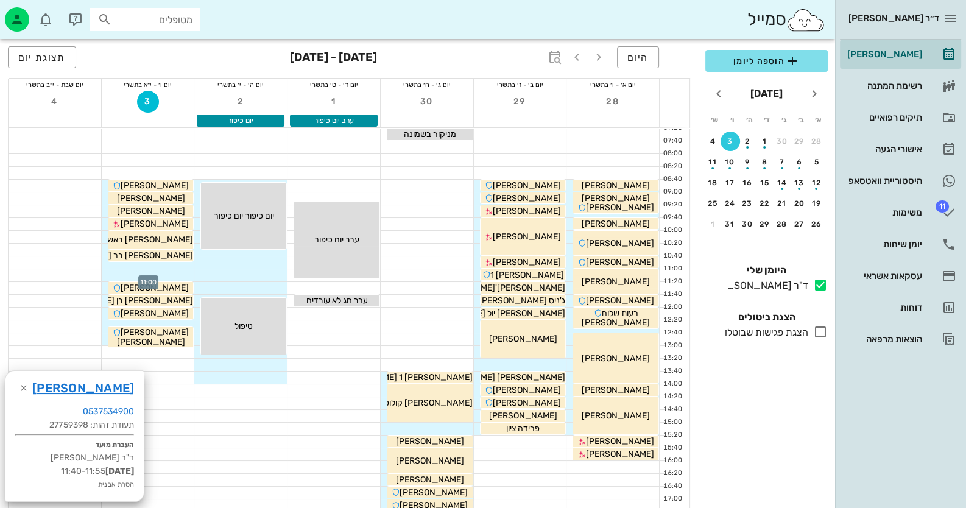
click at [175, 274] on div at bounding box center [148, 275] width 93 height 12
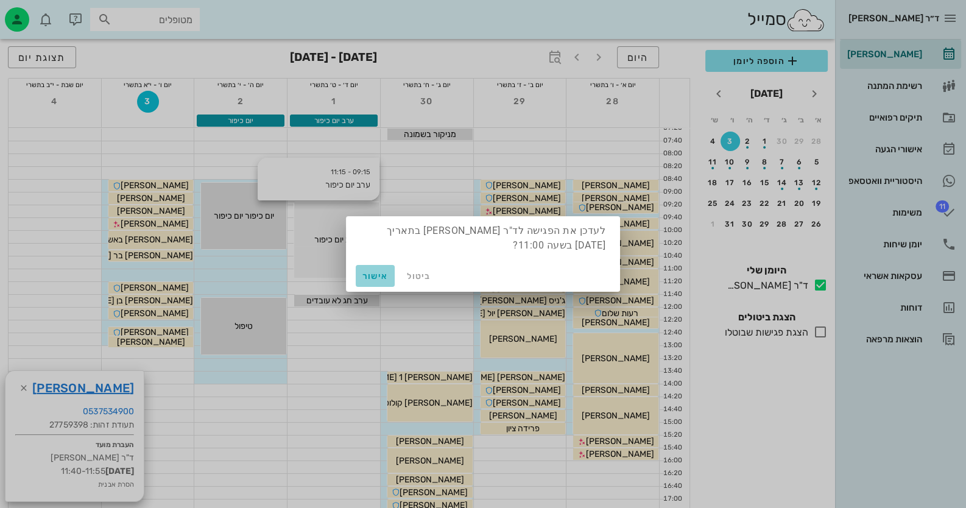
click at [369, 277] on span "אישור" at bounding box center [375, 276] width 29 height 10
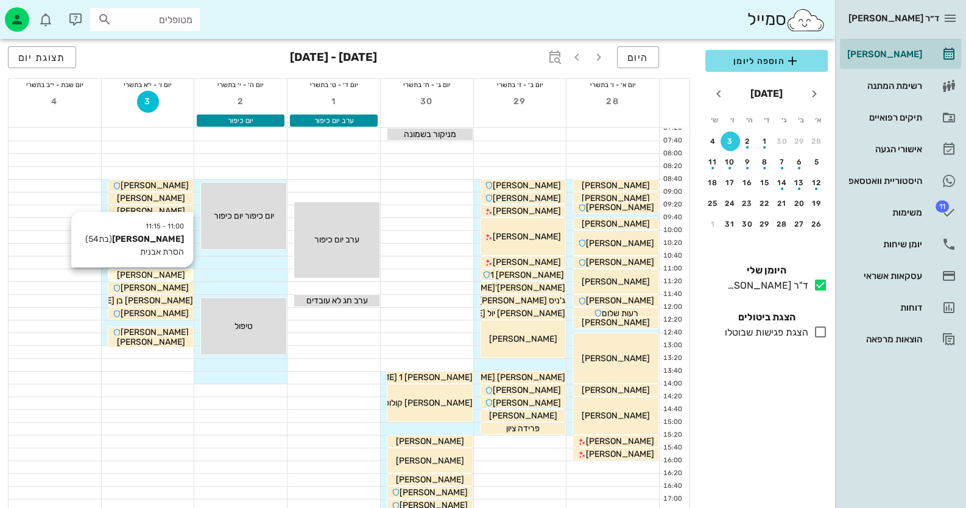
click at [177, 276] on div "[PERSON_NAME]" at bounding box center [150, 275] width 85 height 13
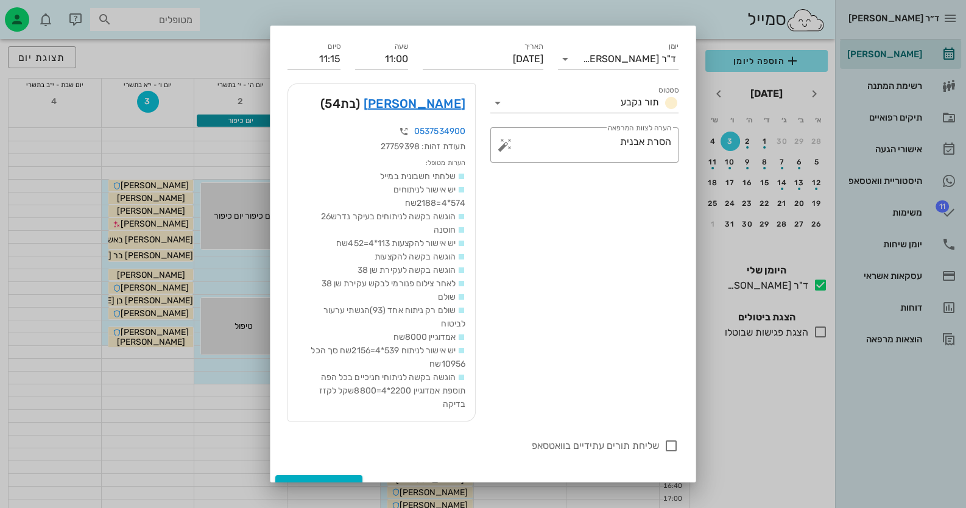
scroll to position [54, 0]
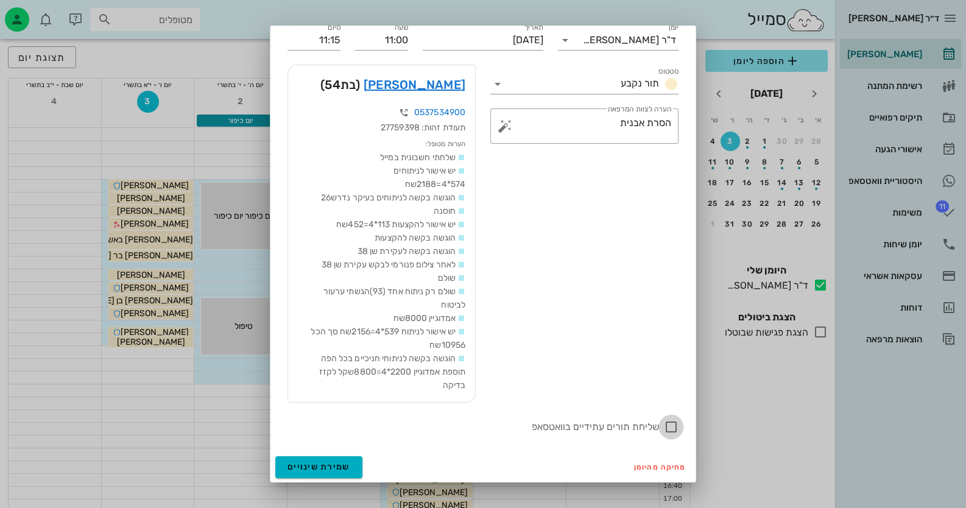
click at [674, 425] on div at bounding box center [671, 427] width 21 height 21
checkbox input "true"
click at [329, 467] on span "שמירת שינויים" at bounding box center [319, 467] width 63 height 10
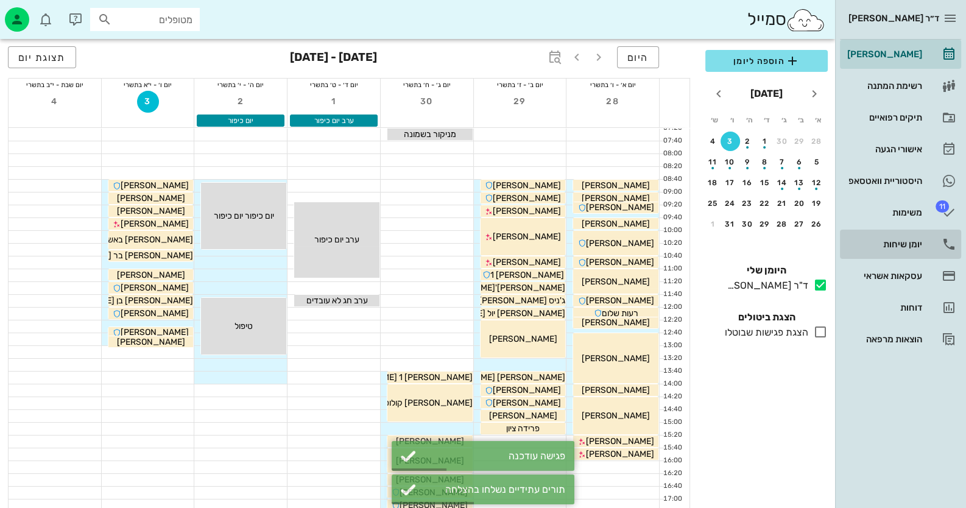
click at [908, 246] on div "יומן שיחות" at bounding box center [883, 244] width 77 height 10
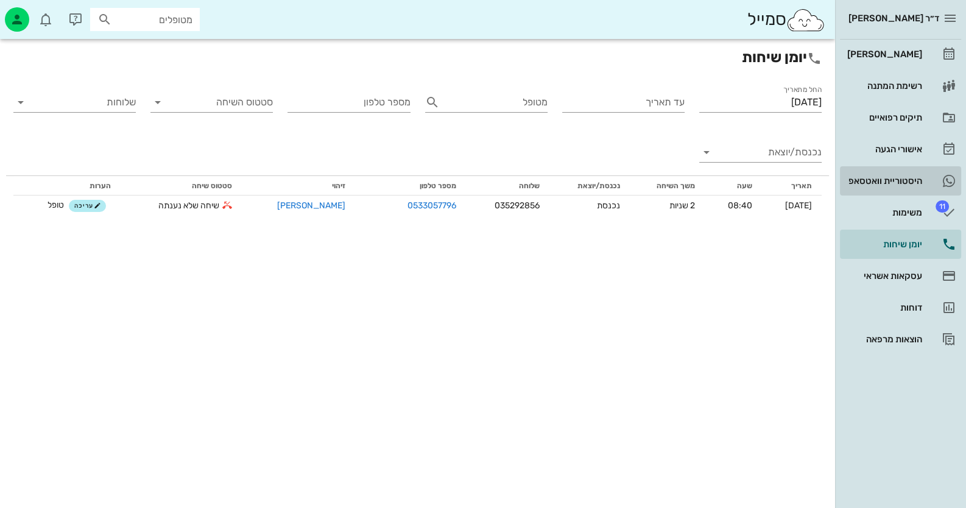
click at [890, 176] on div "היסטוריית וואטסאפ" at bounding box center [883, 181] width 77 height 10
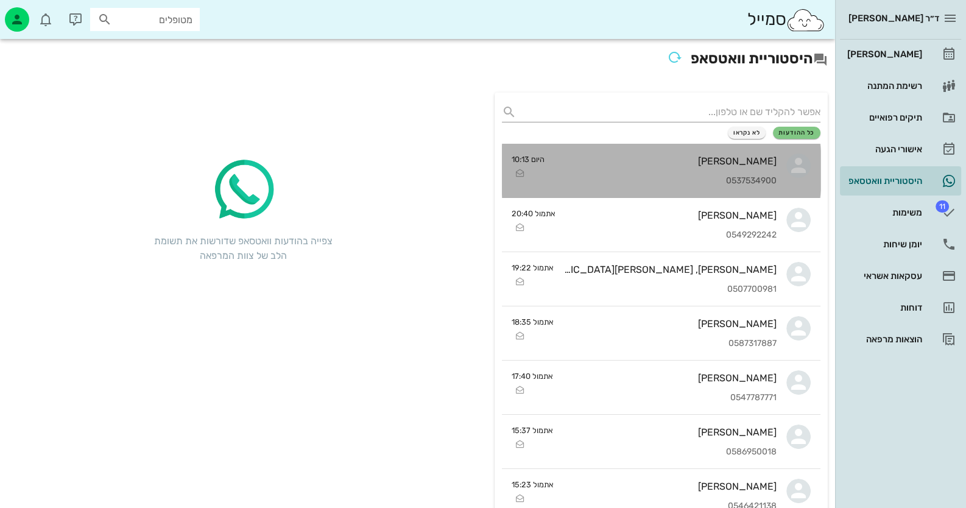
click at [779, 172] on link "[PERSON_NAME] 0537534900 היום 10:13" at bounding box center [661, 171] width 319 height 54
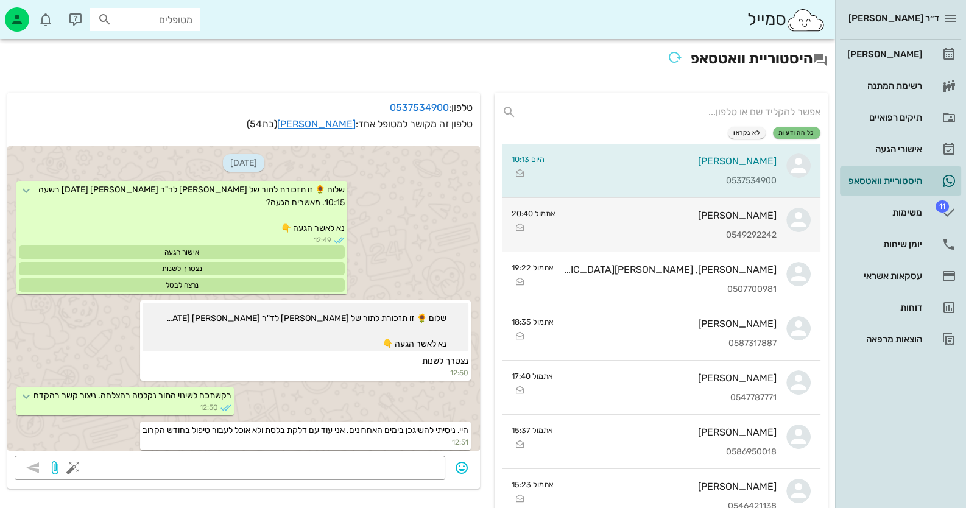
scroll to position [743, 0]
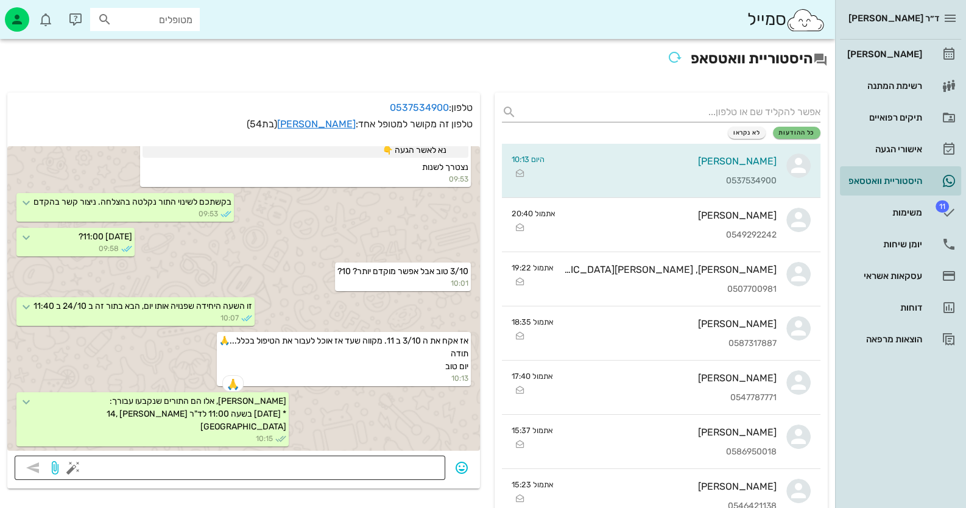
click at [376, 472] on textarea at bounding box center [257, 468] width 362 height 19
click at [466, 465] on icon "button" at bounding box center [461, 468] width 15 height 15
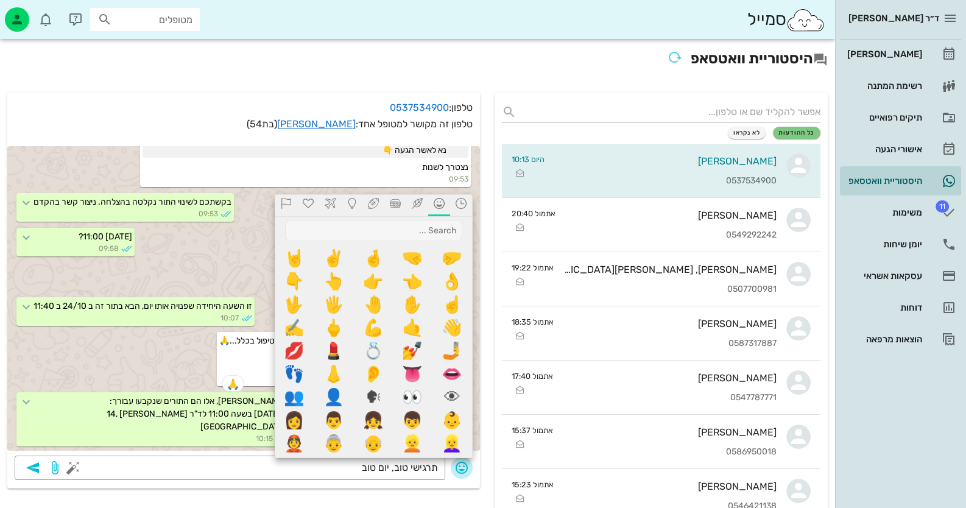
scroll to position [426, 0]
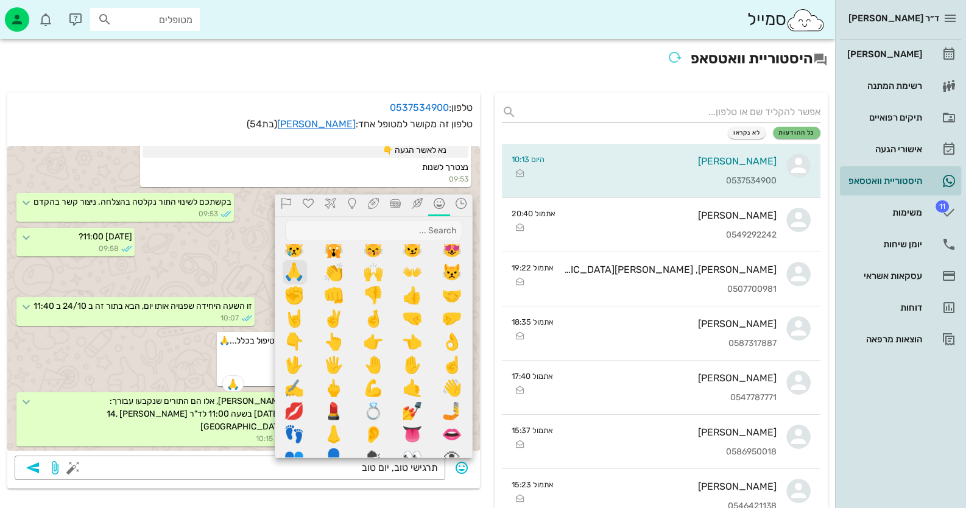
click at [295, 280] on span "🙏" at bounding box center [295, 272] width 24 height 24
type textarea "תרגישי טוב, יום טוב🙏"
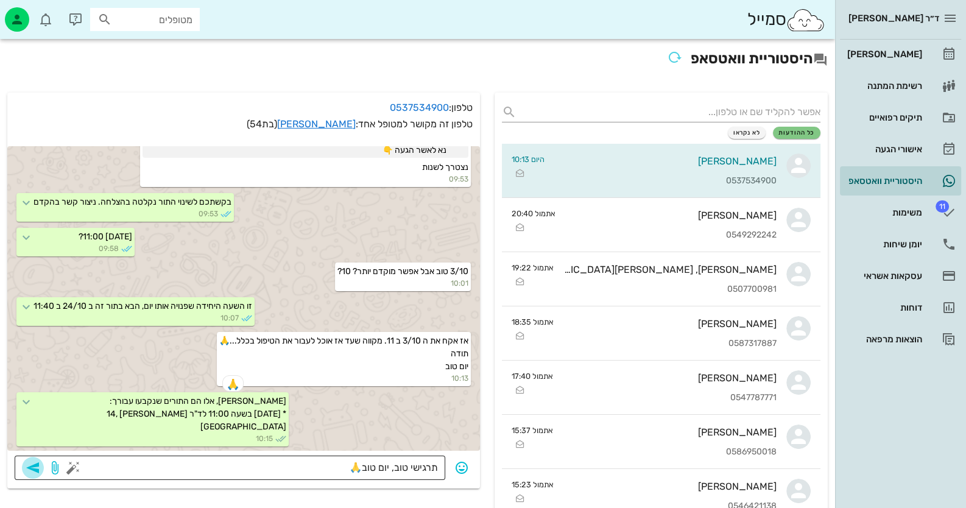
click at [33, 468] on icon "button" at bounding box center [33, 468] width 15 height 15
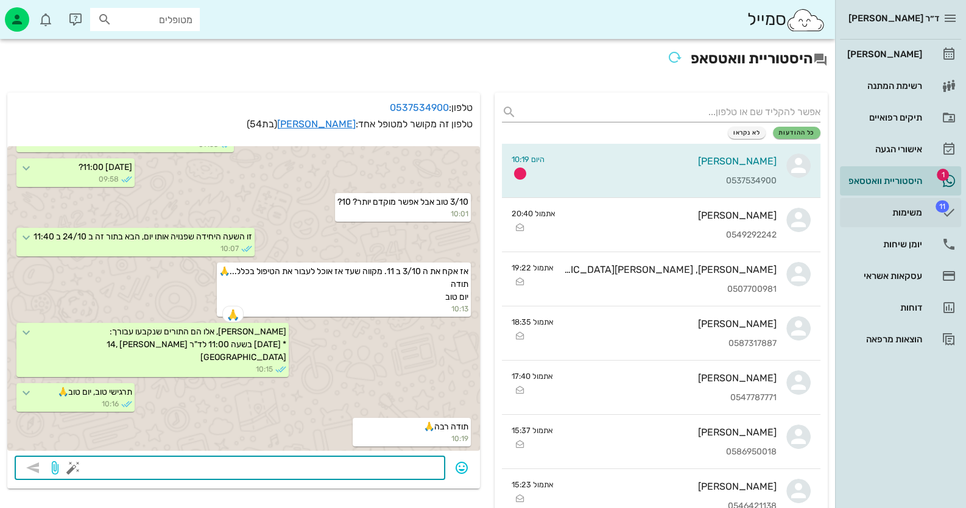
scroll to position [812, 0]
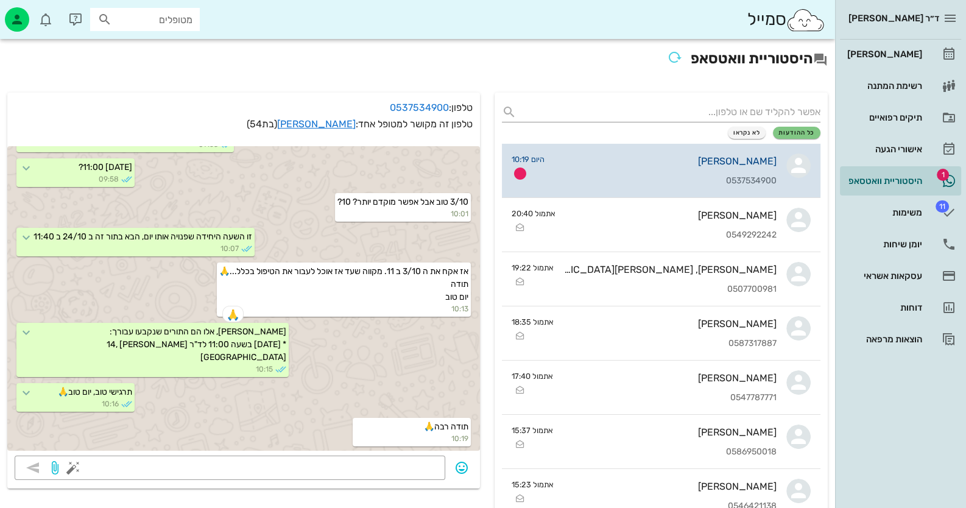
click at [679, 164] on div "[PERSON_NAME]" at bounding box center [665, 161] width 222 height 12
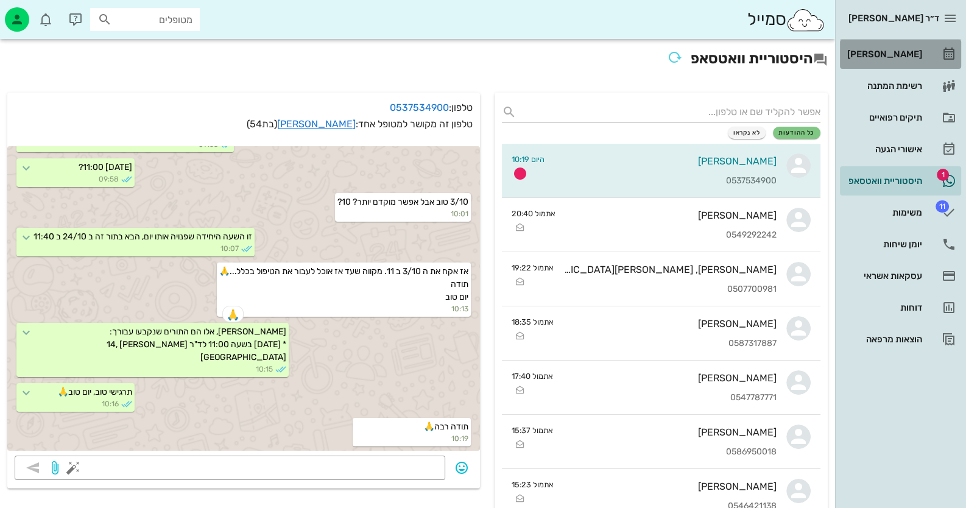
click at [910, 54] on div "[PERSON_NAME]" at bounding box center [883, 54] width 77 height 10
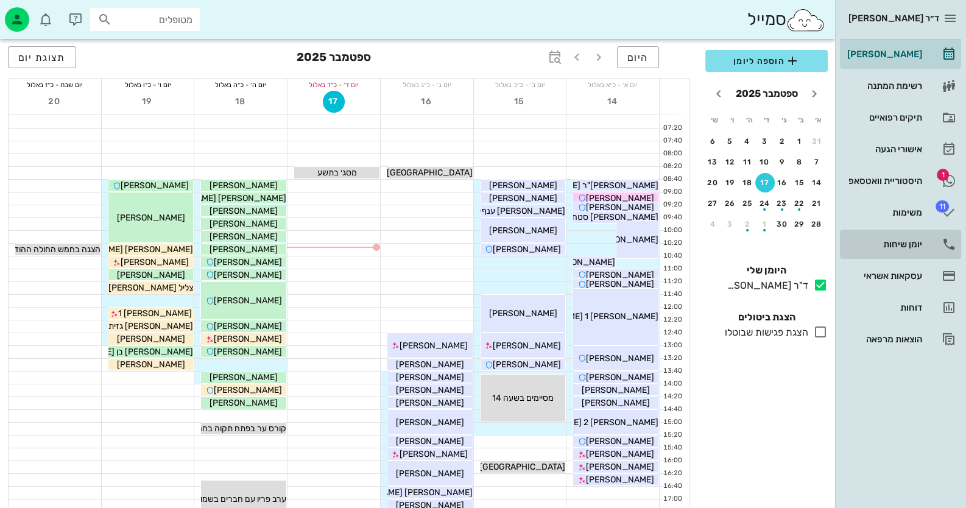
click at [916, 245] on div "יומן שיחות" at bounding box center [883, 244] width 77 height 10
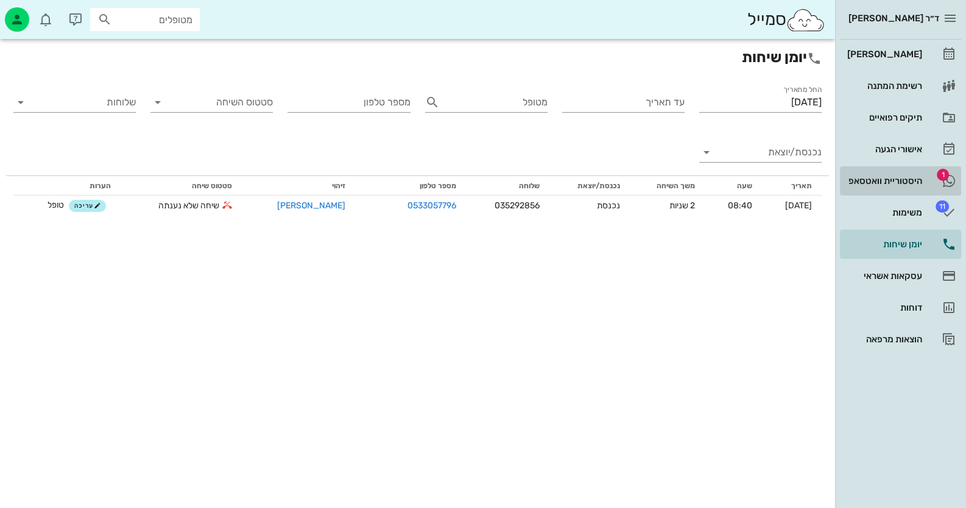
click at [902, 176] on div "היסטוריית וואטסאפ" at bounding box center [883, 181] width 77 height 10
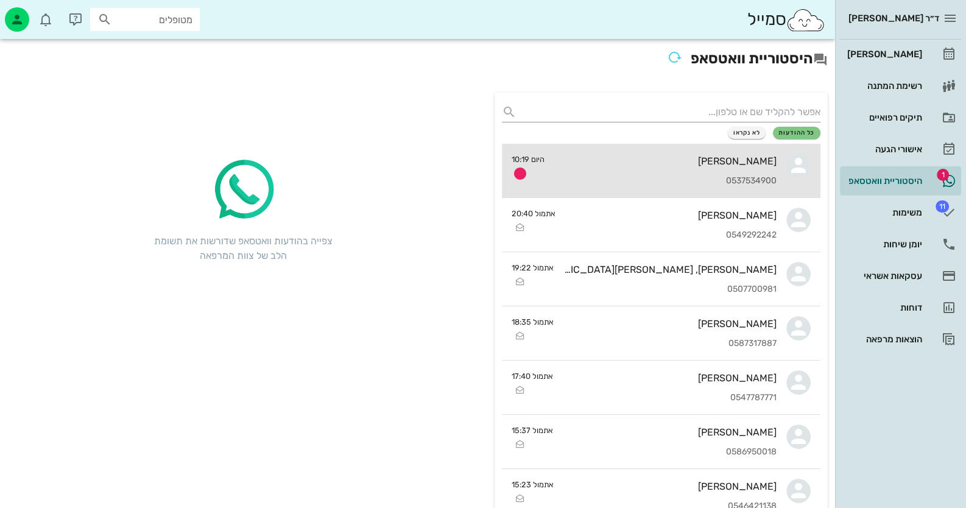
click at [651, 178] on div "0537534900" at bounding box center [665, 181] width 222 height 10
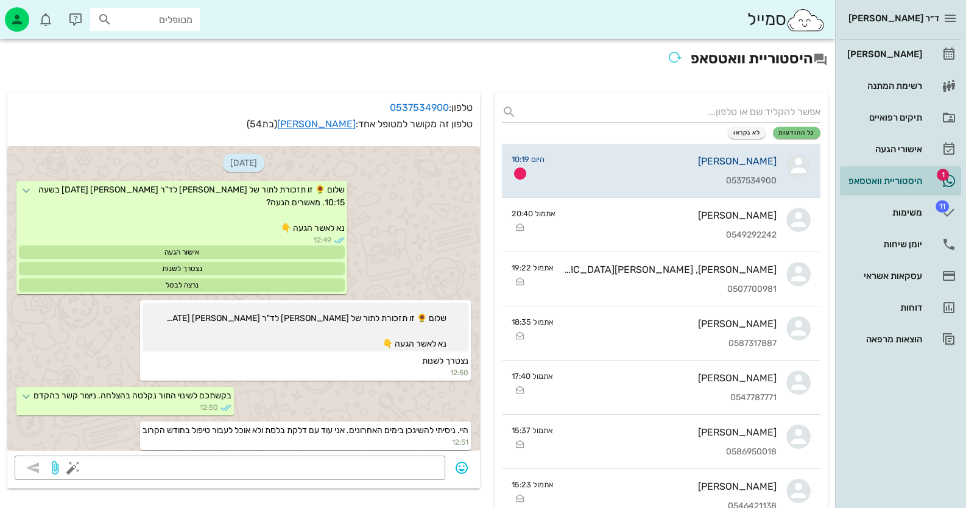
scroll to position [812, 0]
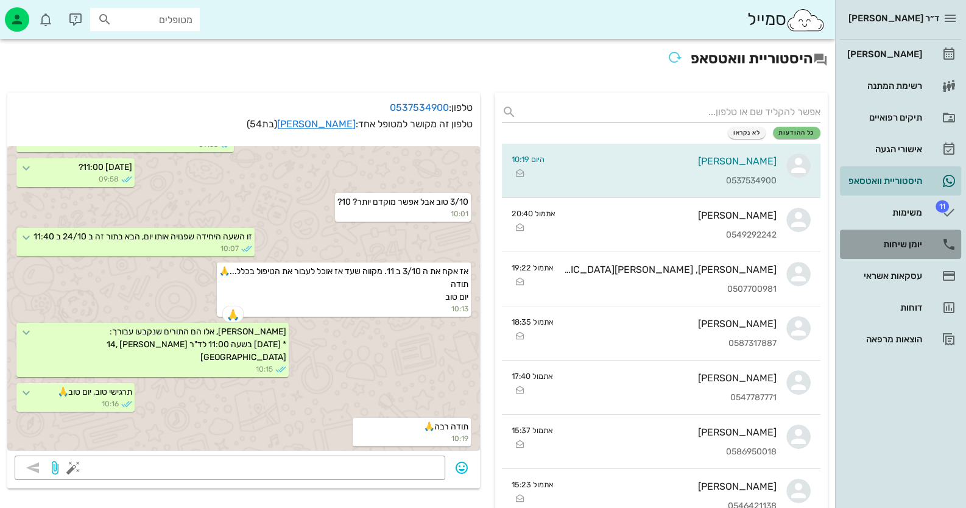
click at [923, 241] on link "יומן שיחות" at bounding box center [900, 244] width 121 height 29
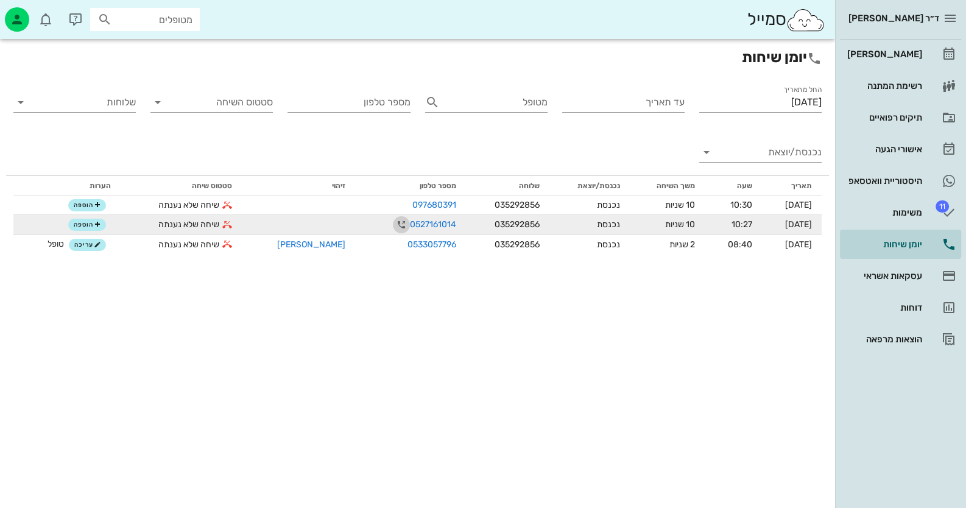
click at [394, 223] on icon "button" at bounding box center [401, 224] width 15 height 15
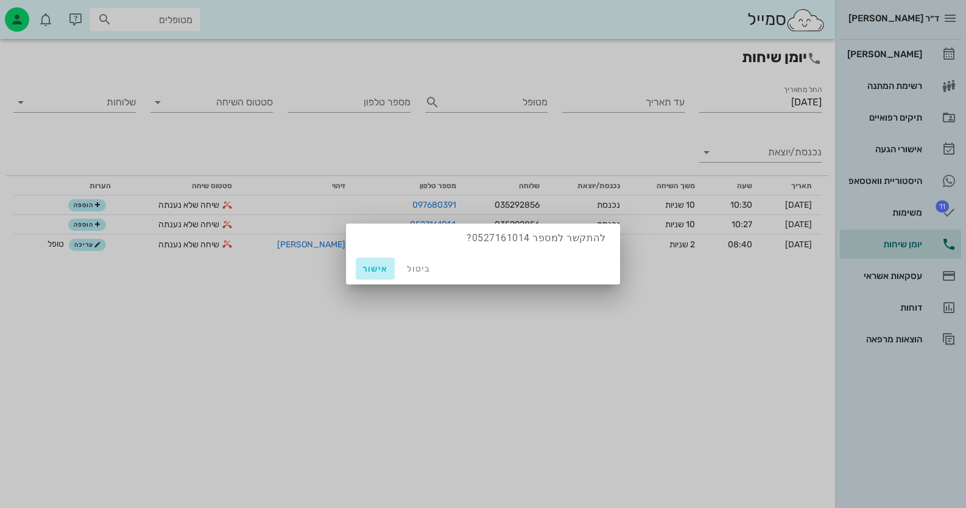
click at [364, 267] on span "אישור" at bounding box center [375, 269] width 29 height 10
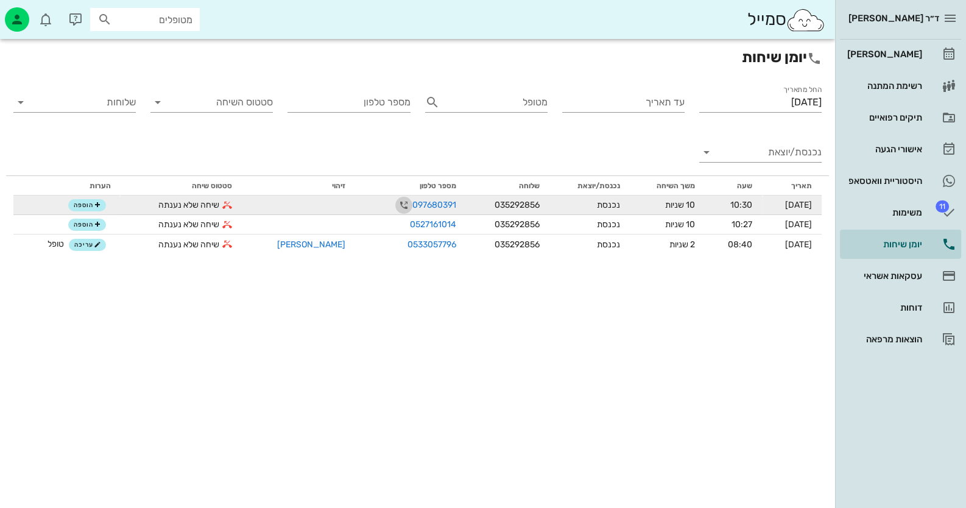
click at [397, 206] on icon "button" at bounding box center [404, 205] width 15 height 15
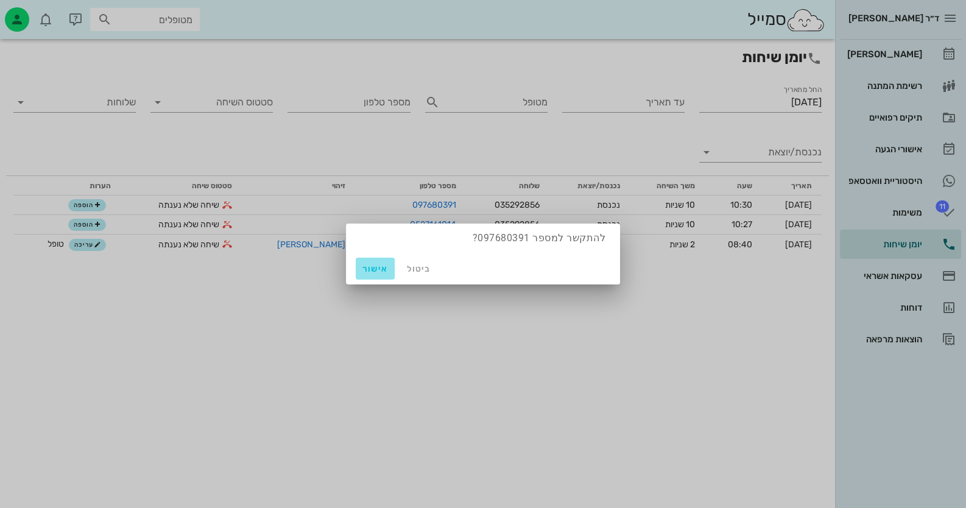
click at [376, 271] on span "אישור" at bounding box center [375, 269] width 29 height 10
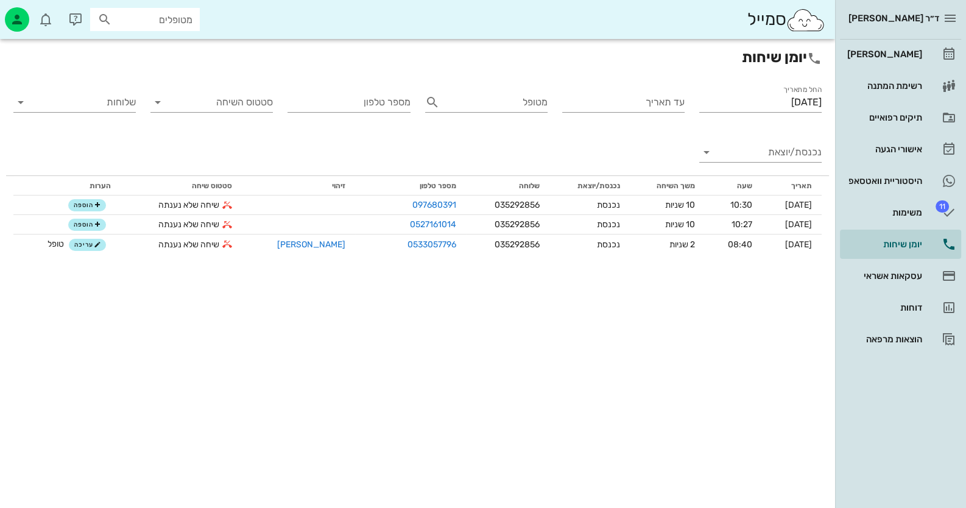
click at [183, 21] on input "מטופלים" at bounding box center [154, 20] width 78 height 16
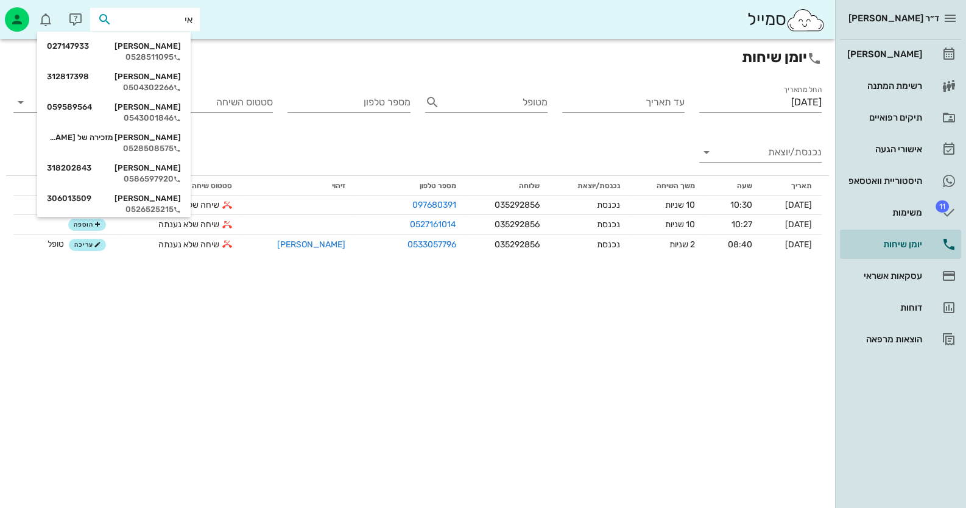
type input "א"
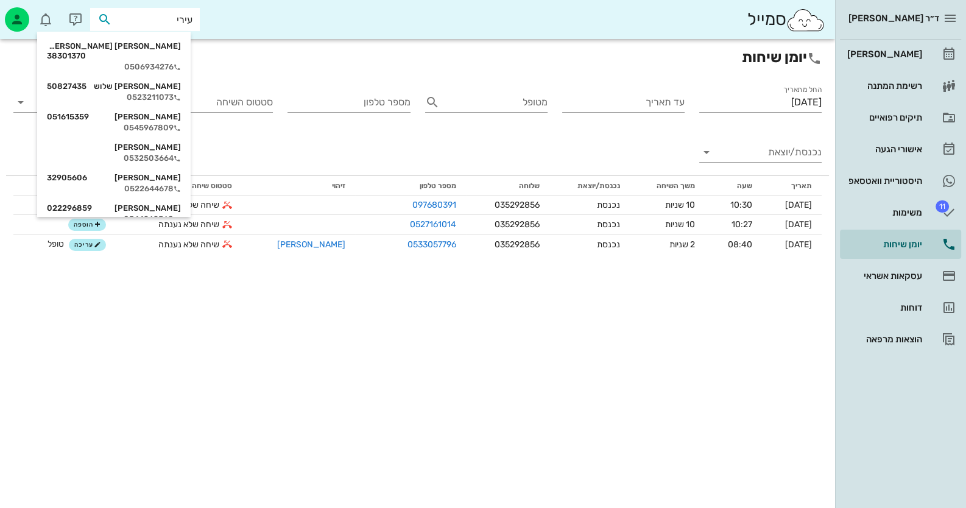
type input "[PERSON_NAME]"
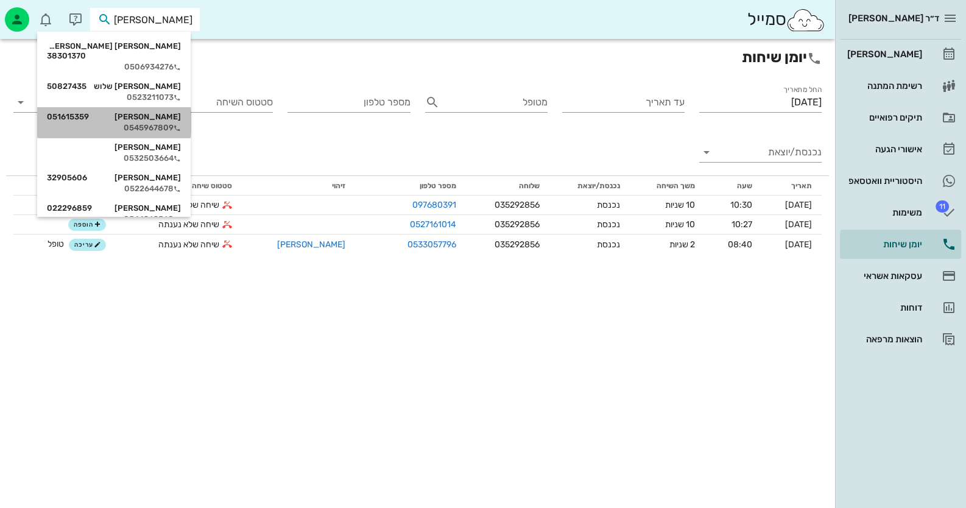
click at [177, 112] on div "[PERSON_NAME] 051615359" at bounding box center [114, 117] width 134 height 10
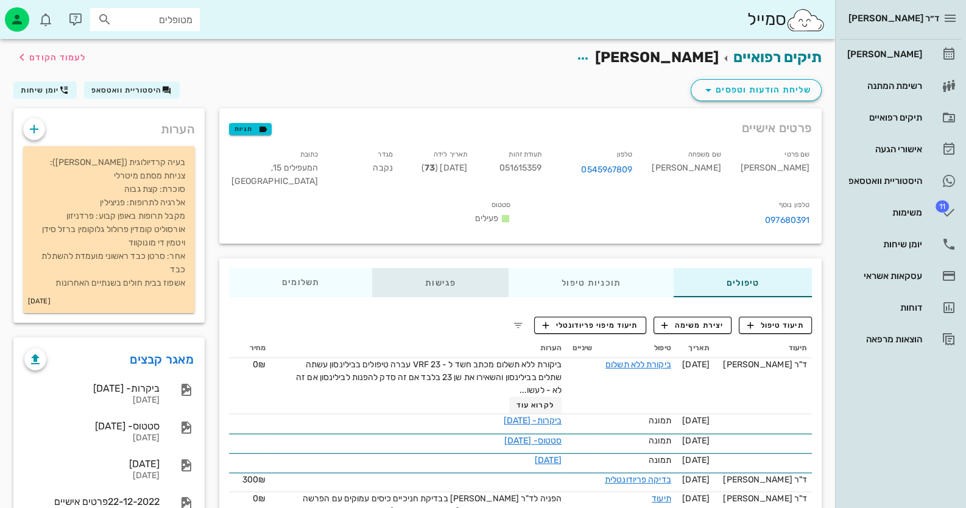
click at [436, 268] on div "פגישות" at bounding box center [440, 282] width 136 height 29
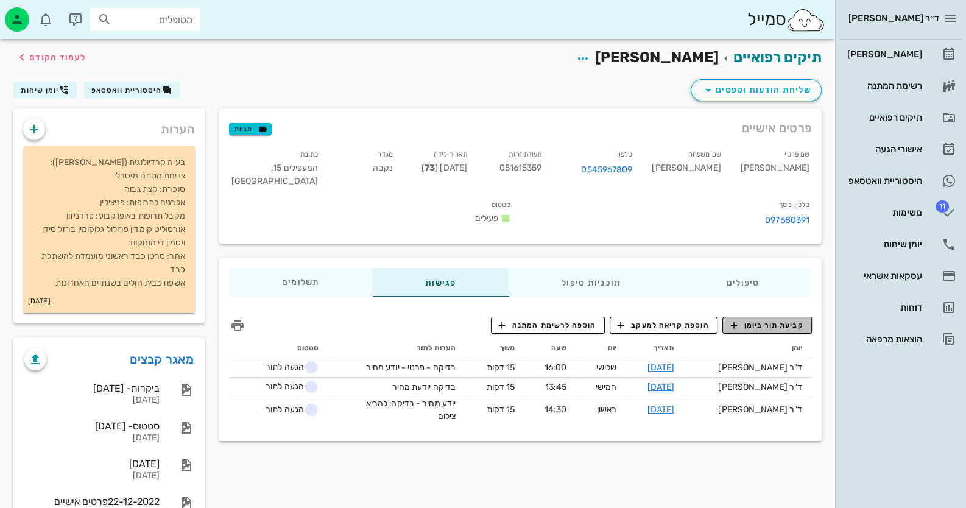
click at [780, 320] on span "קביעת תור ביומן" at bounding box center [766, 325] width 73 height 11
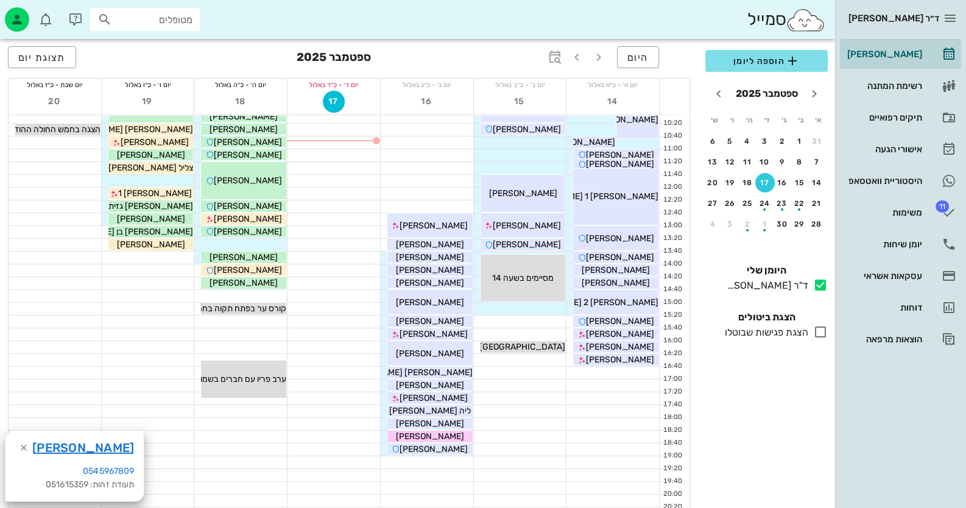
scroll to position [121, 0]
click at [172, 177] on div at bounding box center [148, 180] width 93 height 12
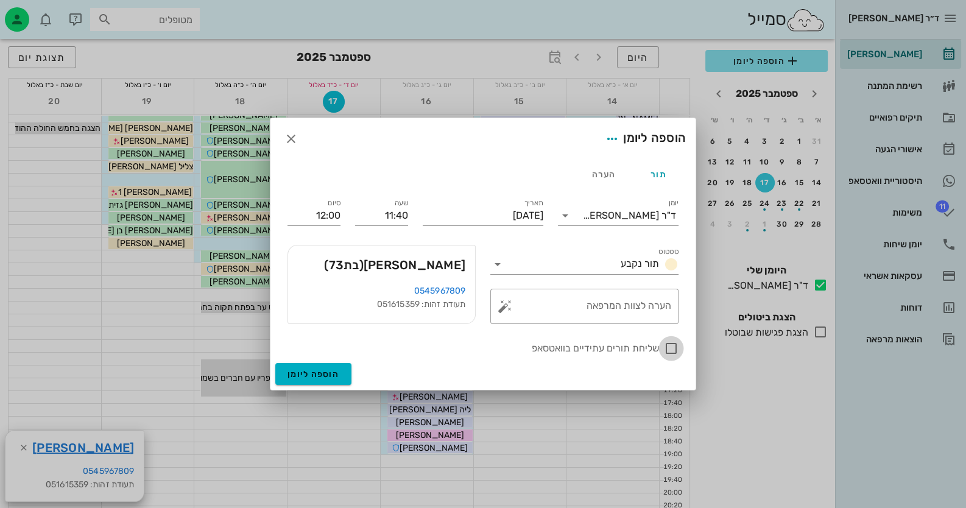
click at [673, 350] on div at bounding box center [671, 348] width 21 height 21
checkbox input "true"
click at [503, 307] on button "button" at bounding box center [505, 306] width 15 height 15
click at [658, 299] on div "הערה לצוות המרפאה" at bounding box center [589, 306] width 164 height 35
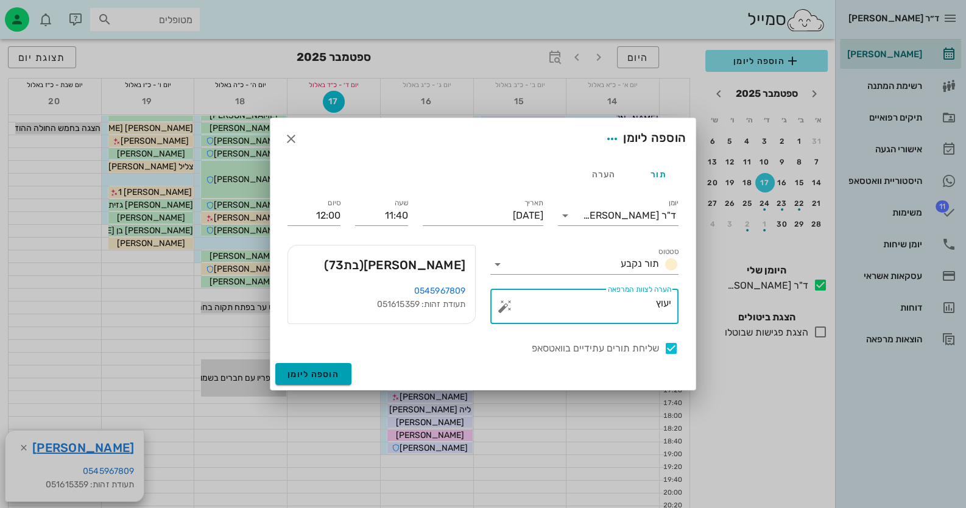
type textarea "יעוץ"
click at [316, 375] on span "הוספה ליומן" at bounding box center [314, 374] width 52 height 10
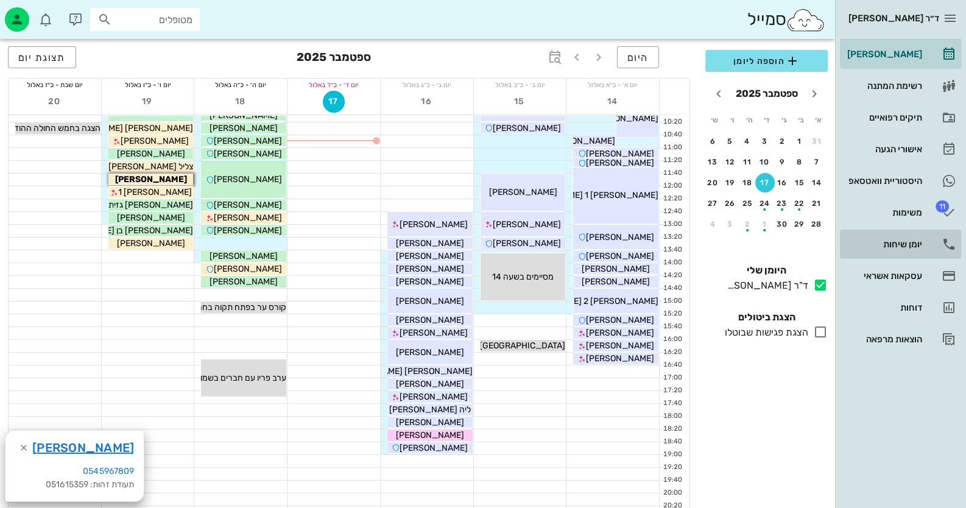
click at [905, 249] on div "יומן שיחות" at bounding box center [883, 244] width 77 height 10
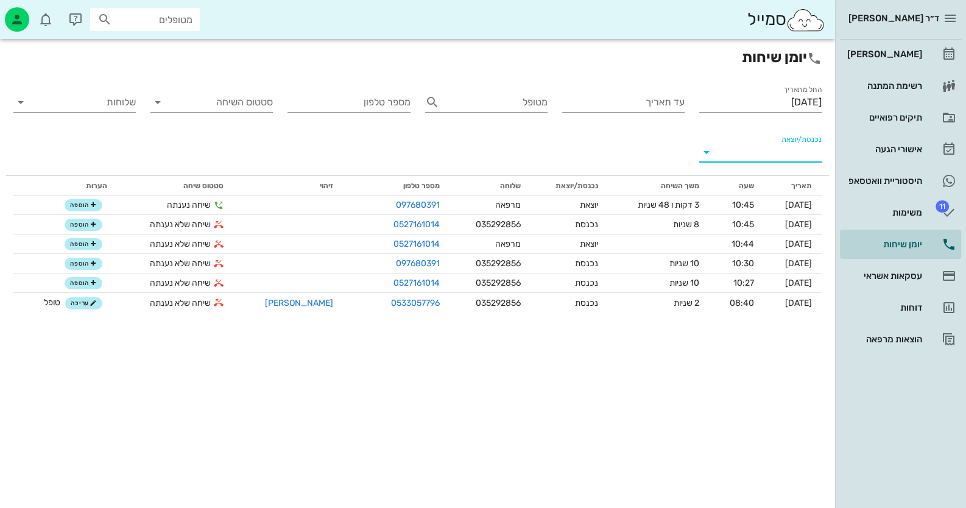
click at [805, 157] on input "נכנסת/יוצאת" at bounding box center [770, 152] width 103 height 19
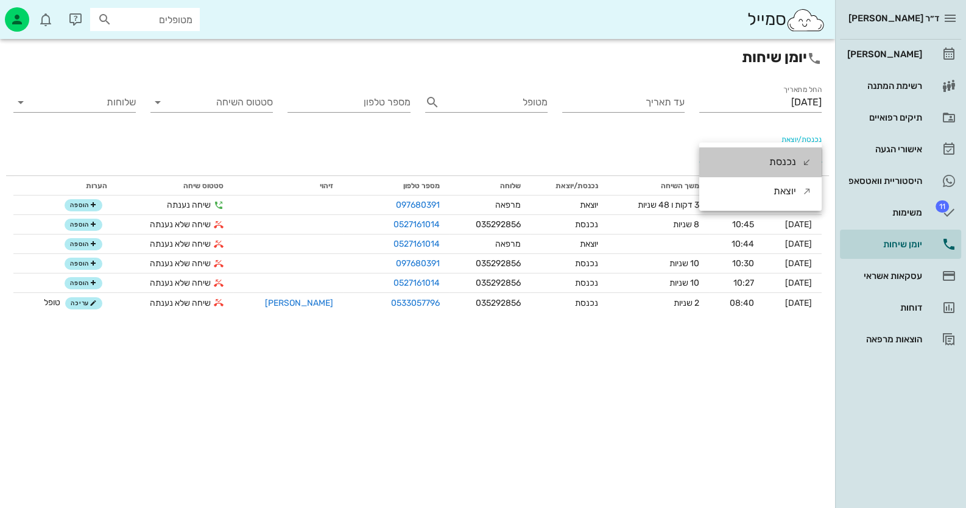
click at [795, 161] on div "נכנסת" at bounding box center [782, 161] width 27 height 29
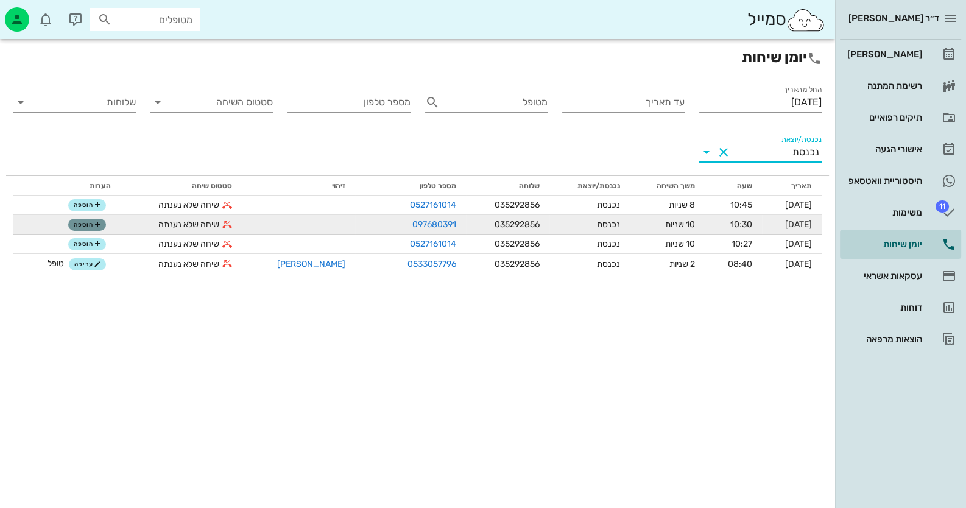
click at [97, 225] on icon "button" at bounding box center [97, 224] width 7 height 7
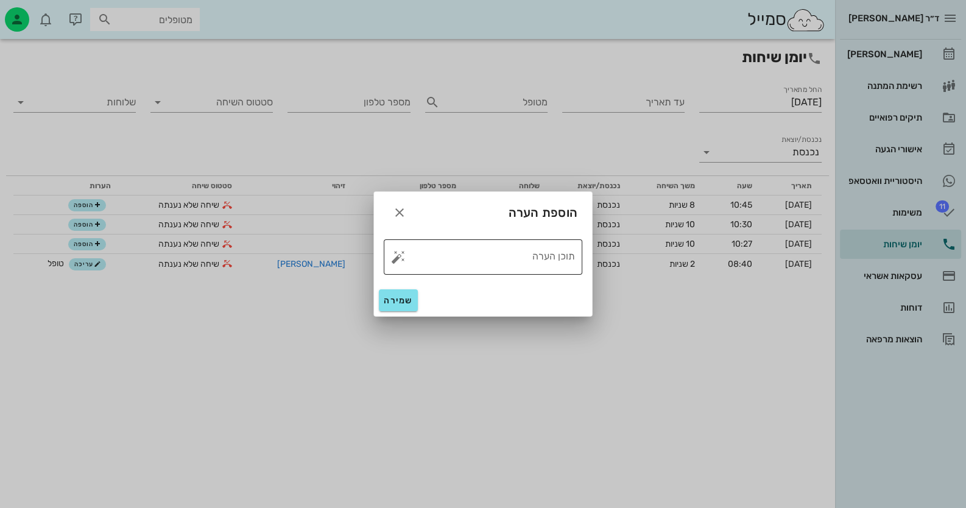
click at [397, 252] on button "button" at bounding box center [398, 257] width 15 height 15
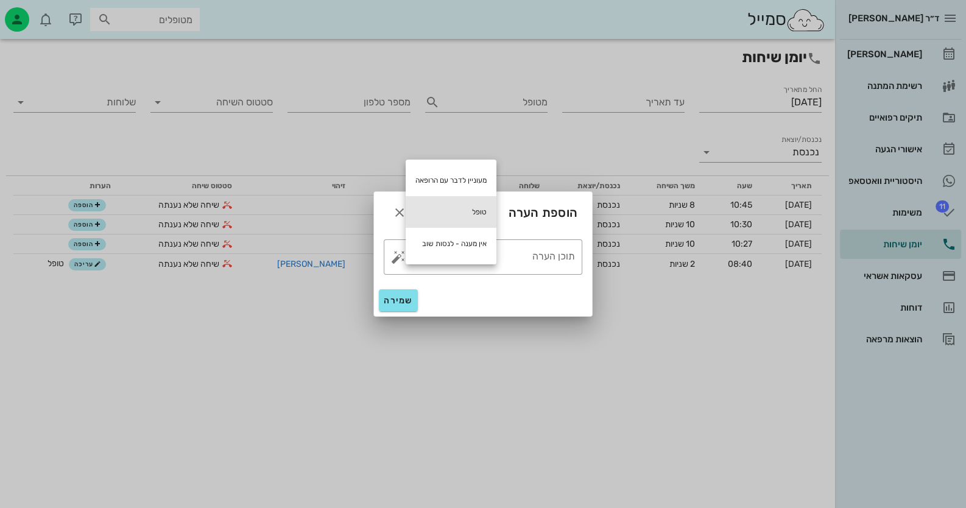
click at [445, 214] on div "טופל" at bounding box center [451, 212] width 91 height 32
type textarea "טופל"
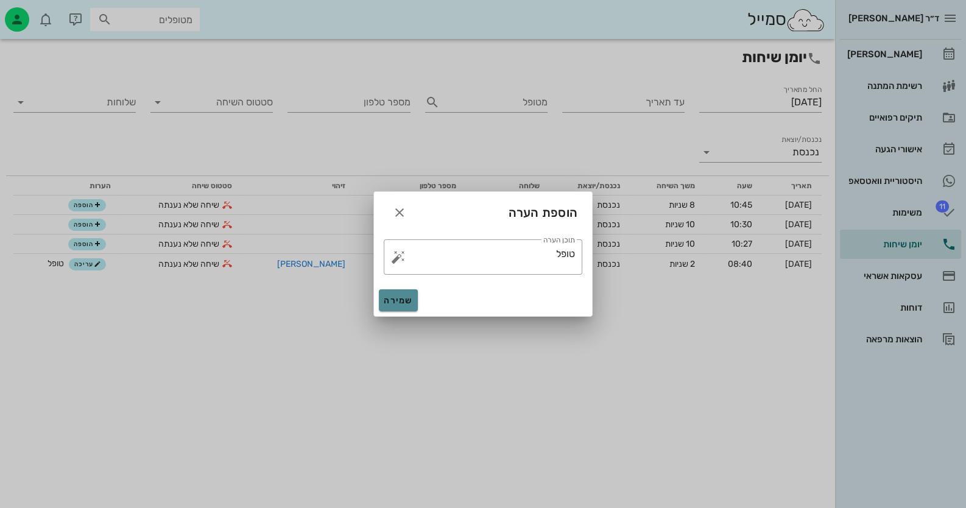
click at [401, 298] on span "שמירה" at bounding box center [398, 300] width 29 height 10
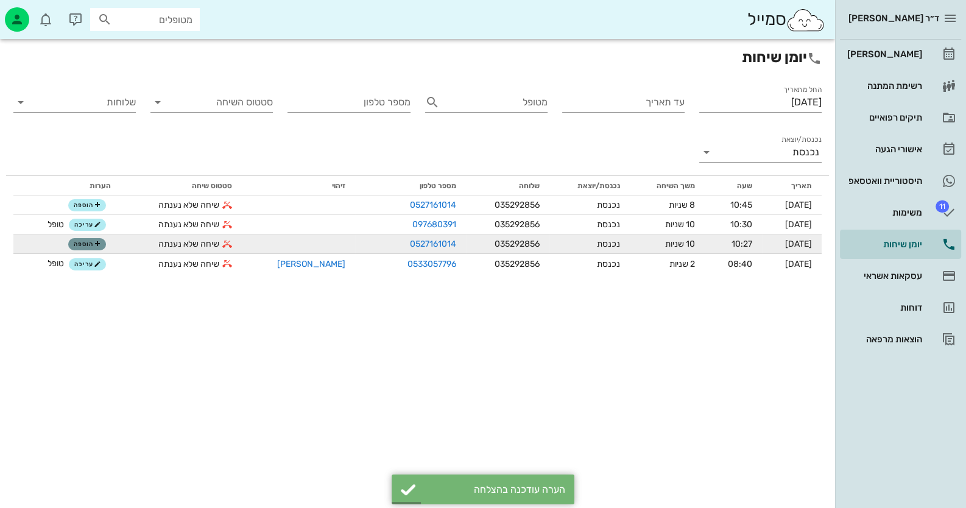
click at [94, 245] on span "הוספה" at bounding box center [87, 244] width 27 height 7
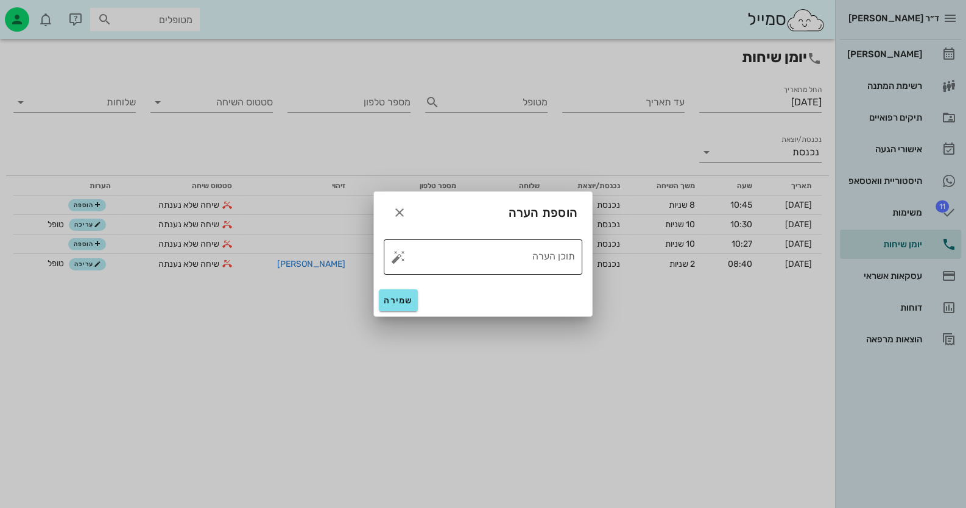
click at [398, 255] on button "button" at bounding box center [398, 257] width 15 height 15
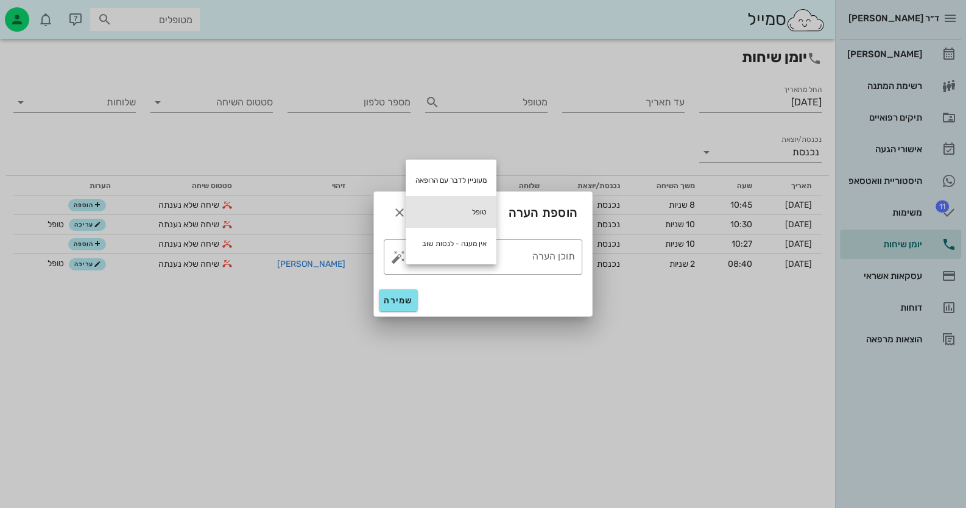
click at [451, 210] on div "טופל" at bounding box center [451, 212] width 91 height 32
type textarea "טופל"
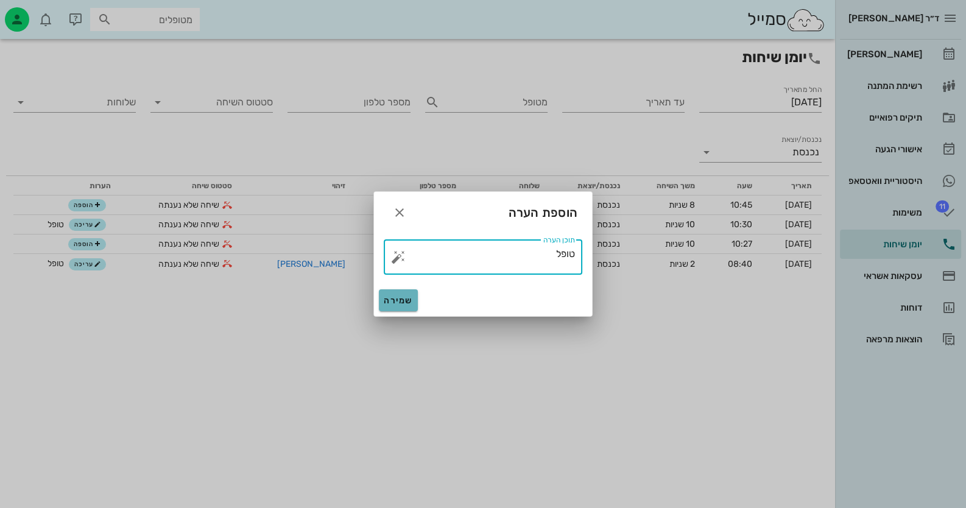
click at [408, 295] on span "שמירה" at bounding box center [398, 300] width 29 height 10
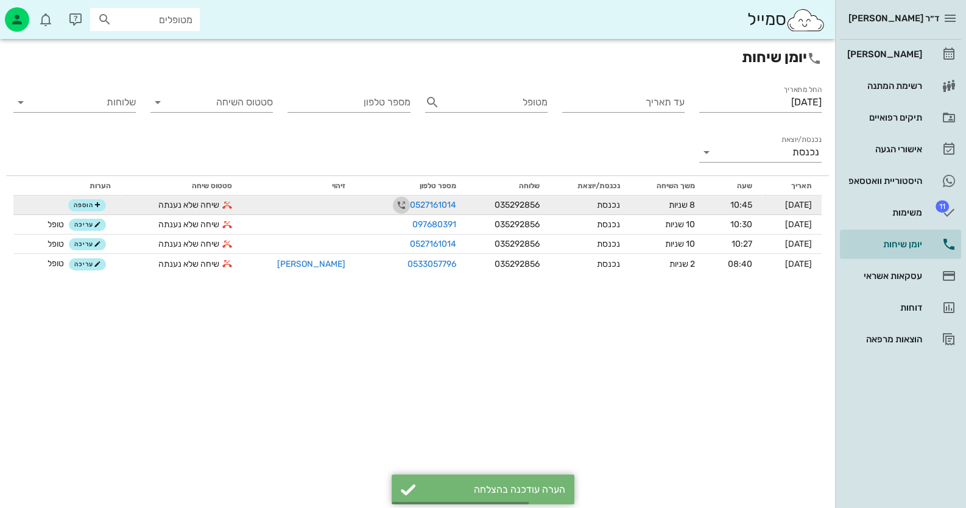
click at [394, 203] on icon "button" at bounding box center [401, 205] width 15 height 15
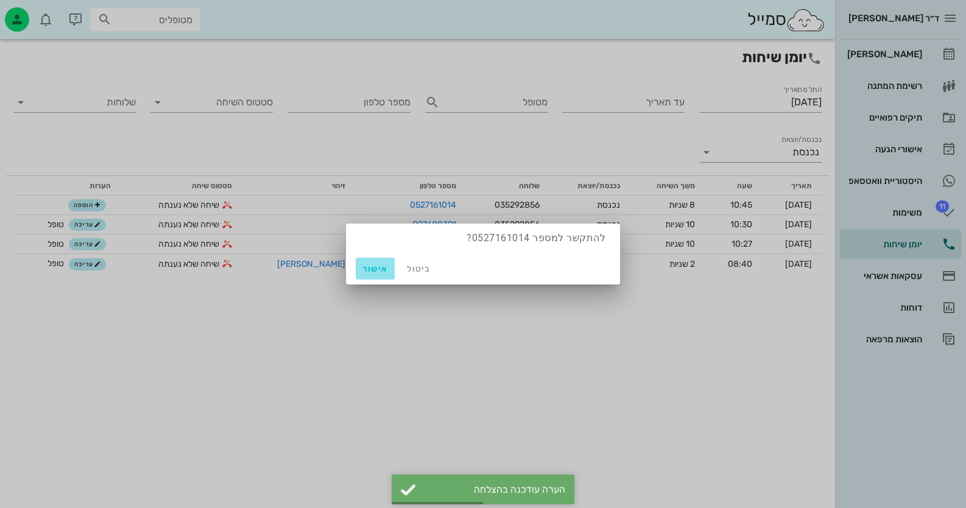
click at [381, 270] on span "אישור" at bounding box center [375, 269] width 29 height 10
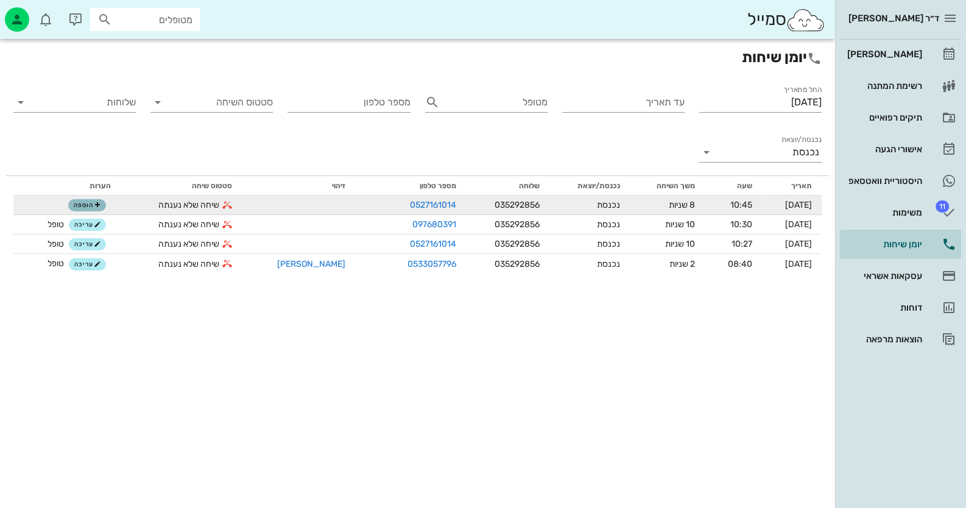
click at [91, 203] on span "הוספה" at bounding box center [87, 205] width 27 height 7
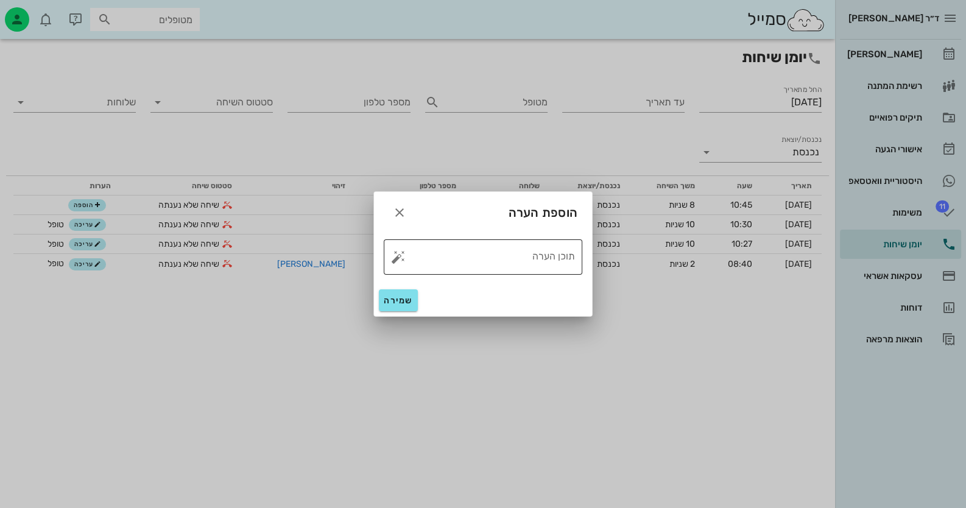
click at [398, 258] on button "button" at bounding box center [398, 257] width 15 height 15
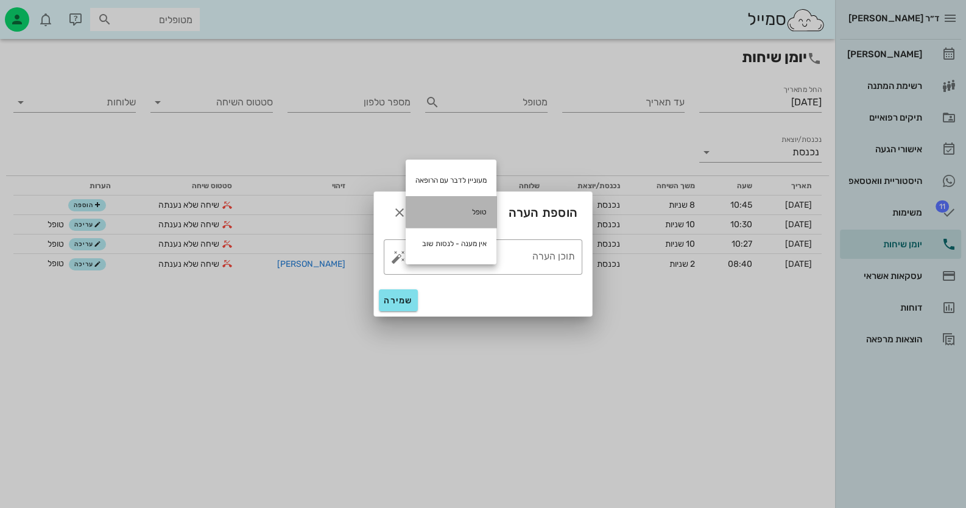
click at [469, 211] on div "טופל" at bounding box center [451, 212] width 91 height 32
type textarea "טופל"
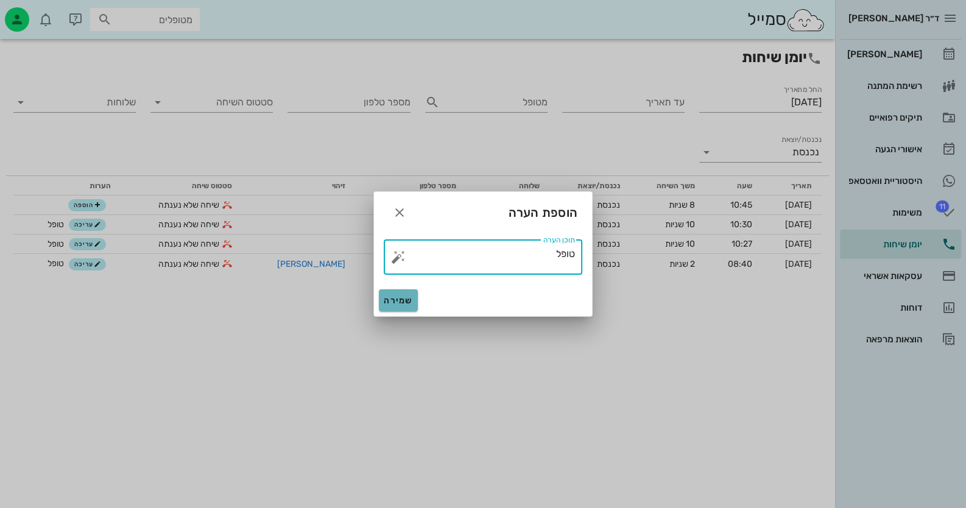
click at [395, 299] on span "שמירה" at bounding box center [398, 300] width 29 height 10
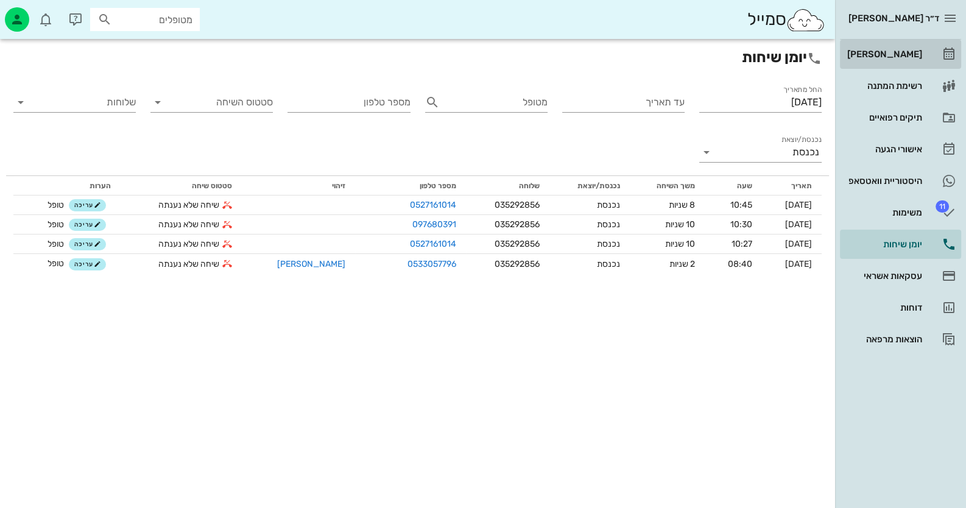
click at [908, 58] on div "[PERSON_NAME]" at bounding box center [883, 54] width 77 height 10
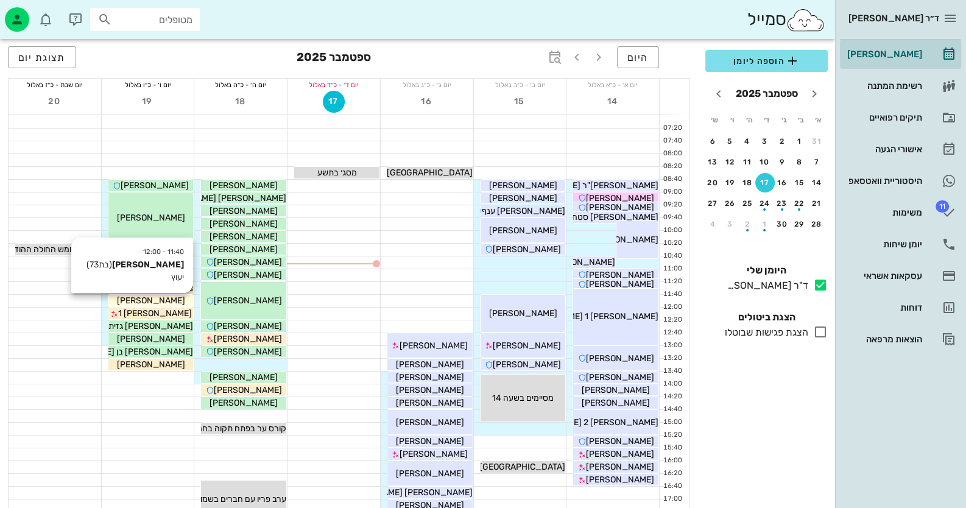
click at [183, 302] on div "[PERSON_NAME]" at bounding box center [150, 300] width 85 height 13
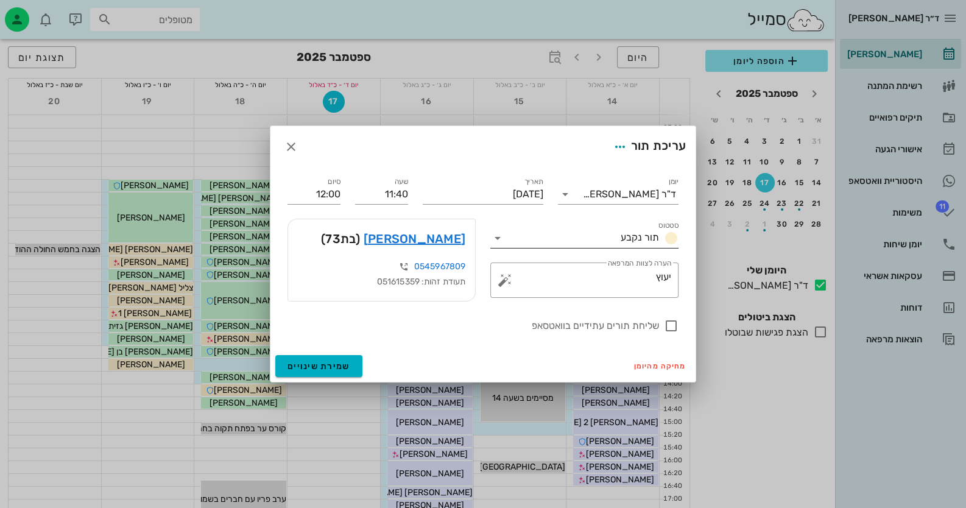
click at [500, 238] on icon at bounding box center [497, 238] width 15 height 15
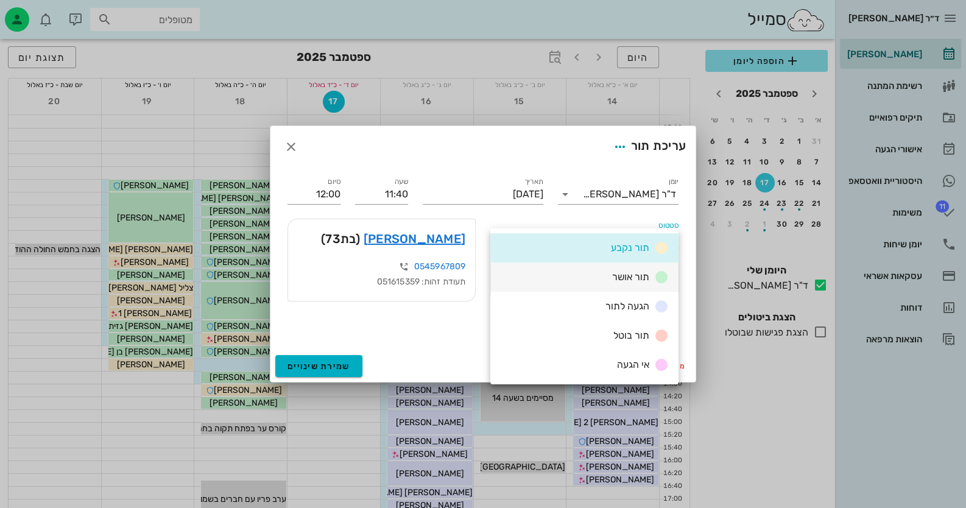
click at [588, 274] on div "תור אושר" at bounding box center [584, 277] width 188 height 29
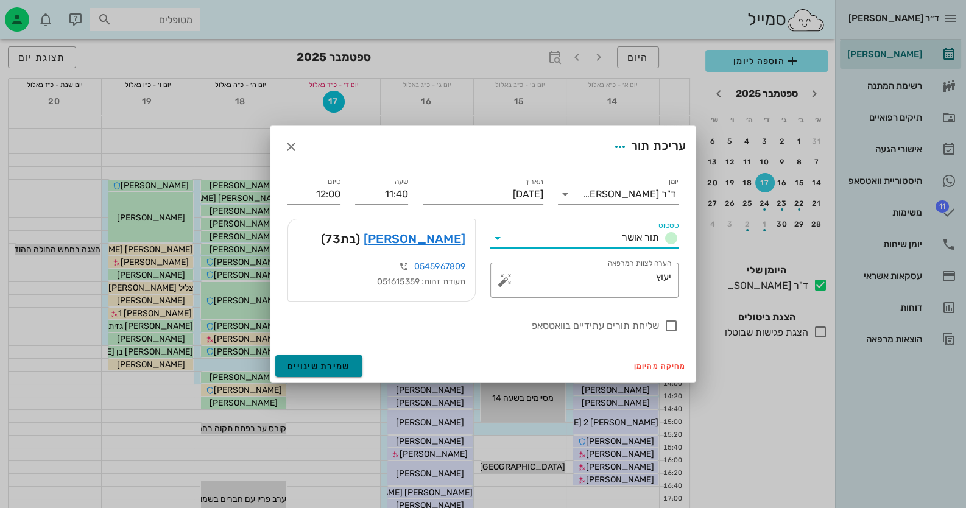
click at [291, 364] on span "שמירת שינויים" at bounding box center [319, 366] width 63 height 10
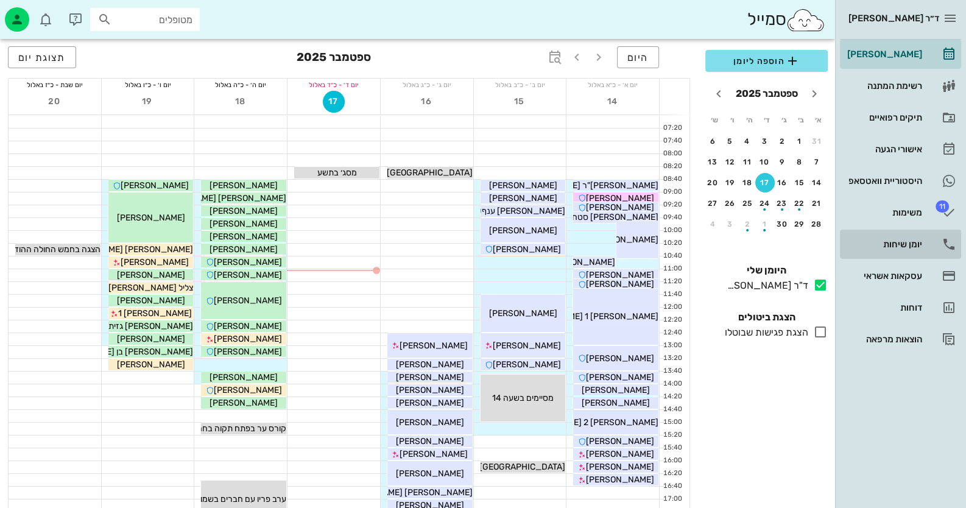
click at [908, 243] on div "יומן שיחות" at bounding box center [883, 244] width 77 height 10
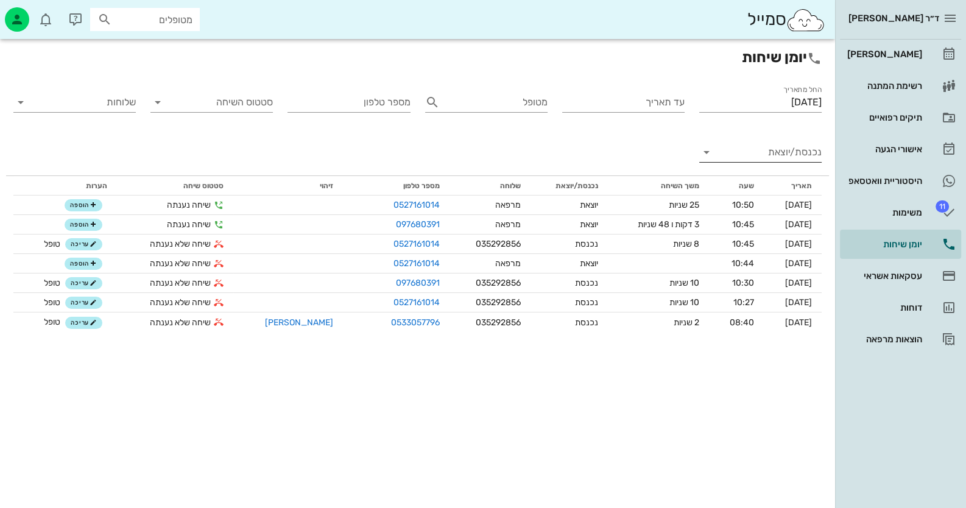
click at [789, 155] on input "נכנסת/יוצאת" at bounding box center [770, 152] width 103 height 19
click at [789, 158] on div "נכנסת" at bounding box center [782, 161] width 27 height 29
